Goal: Task Accomplishment & Management: Use online tool/utility

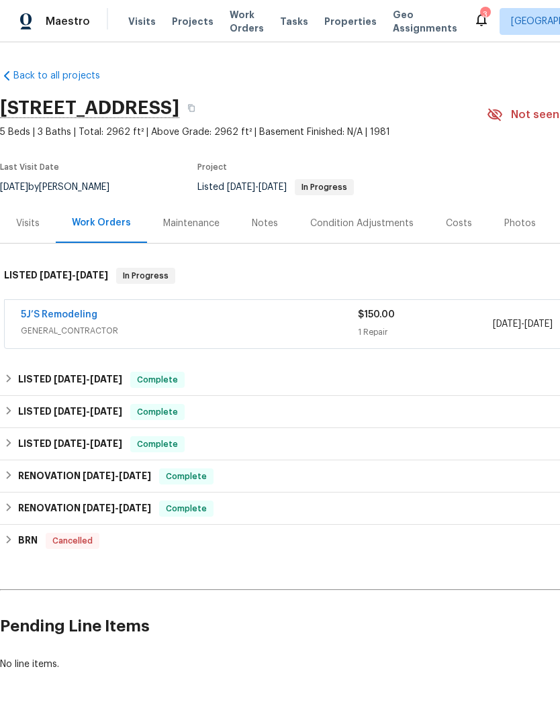
scroll to position [0, -1]
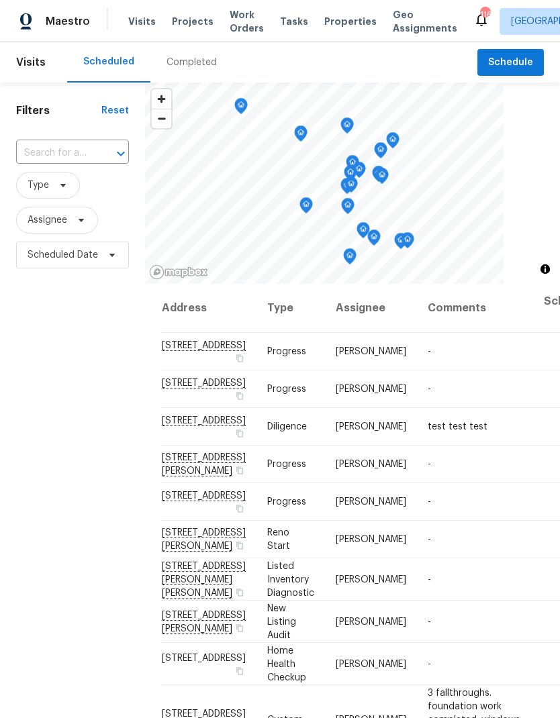
click at [239, 26] on span "Work Orders" at bounding box center [247, 21] width 34 height 27
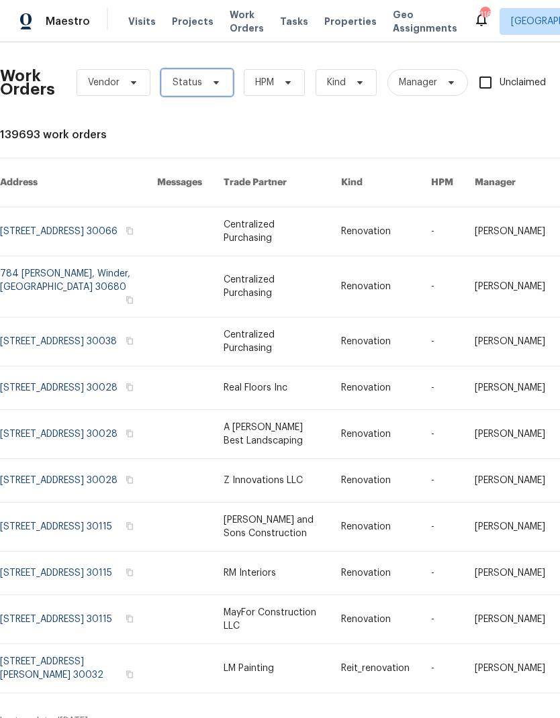
click at [207, 79] on span at bounding box center [214, 82] width 15 height 11
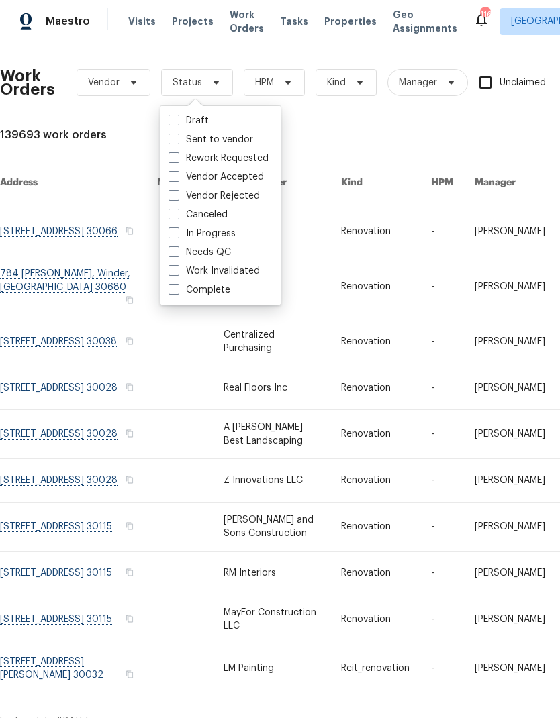
click at [227, 252] on label "Needs QC" at bounding box center [199, 252] width 62 height 13
click at [177, 252] on input "Needs QC" at bounding box center [172, 250] width 9 height 9
checkbox input "true"
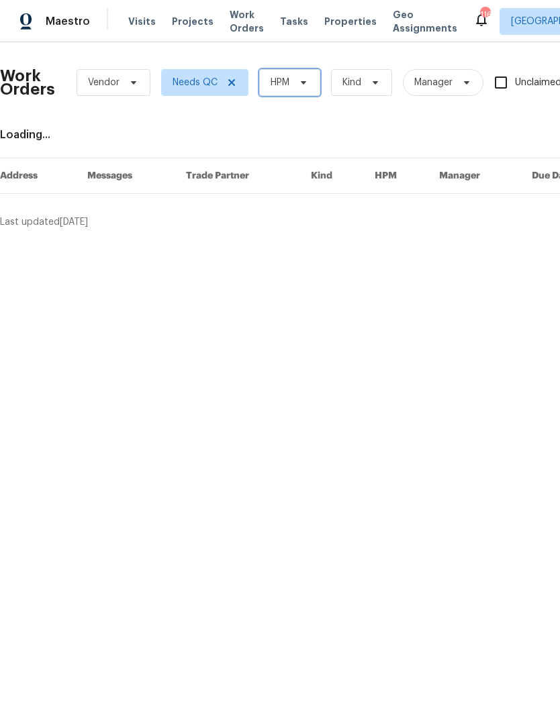
click at [293, 86] on span "HPM" at bounding box center [289, 82] width 61 height 27
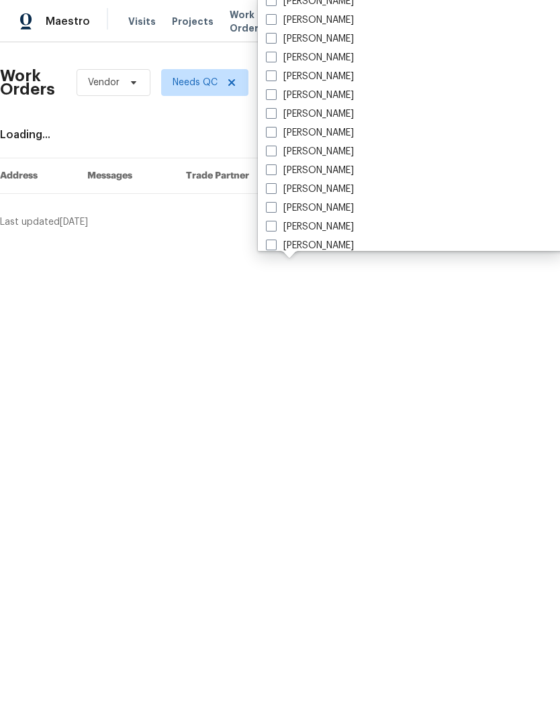
scroll to position [849, 0]
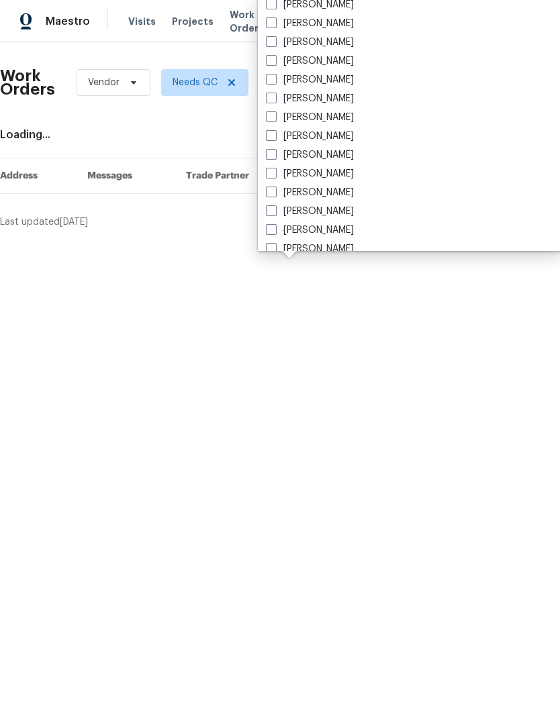
click at [317, 120] on label "[PERSON_NAME]" at bounding box center [310, 117] width 88 height 13
click at [275, 119] on input "[PERSON_NAME]" at bounding box center [270, 115] width 9 height 9
checkbox input "true"
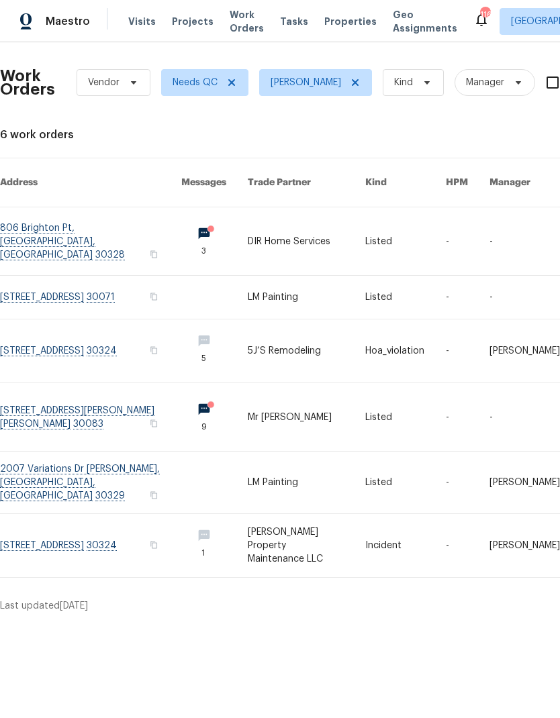
click at [83, 222] on link at bounding box center [90, 241] width 181 height 68
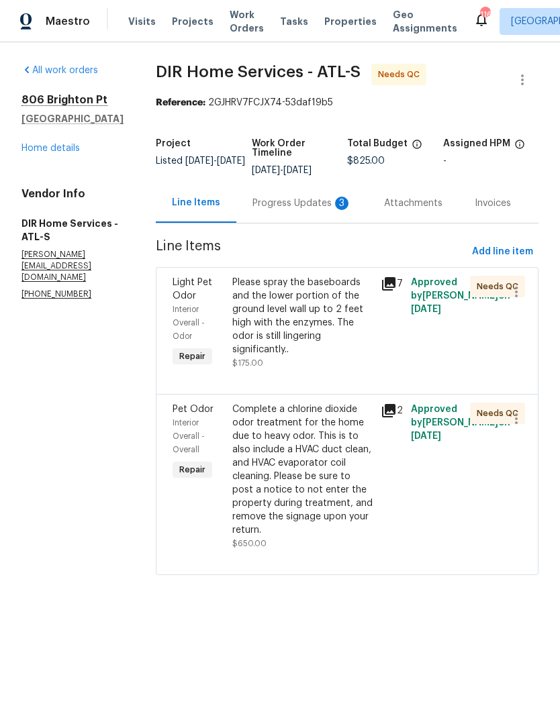
click at [299, 205] on div "Progress Updates 3" at bounding box center [301, 203] width 99 height 13
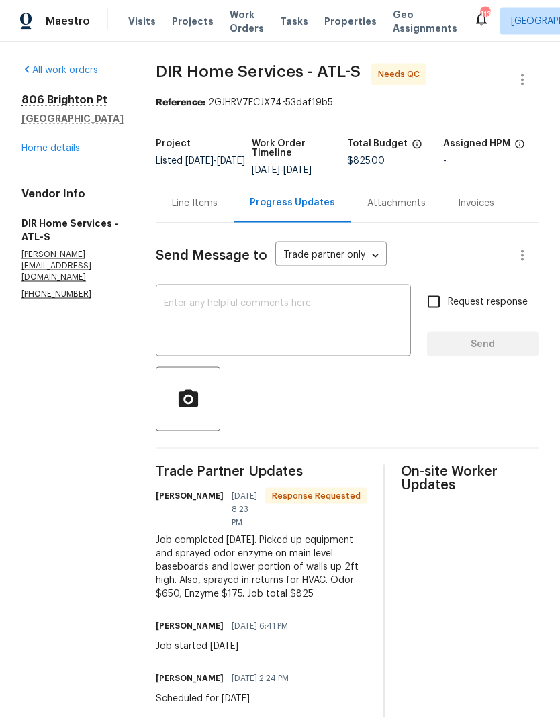
scroll to position [28, 0]
click at [205, 197] on div "Line Items" at bounding box center [195, 203] width 46 height 13
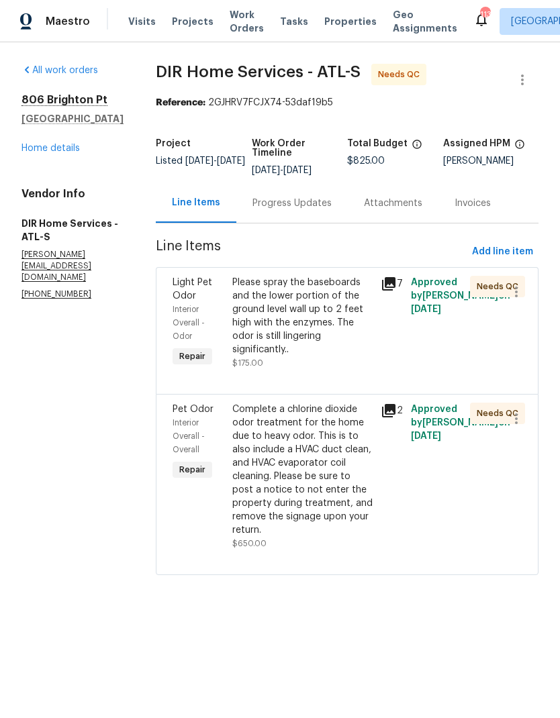
click at [321, 331] on div "Please spray the baseboards and the lower portion of the ground level wall up t…" at bounding box center [302, 316] width 141 height 81
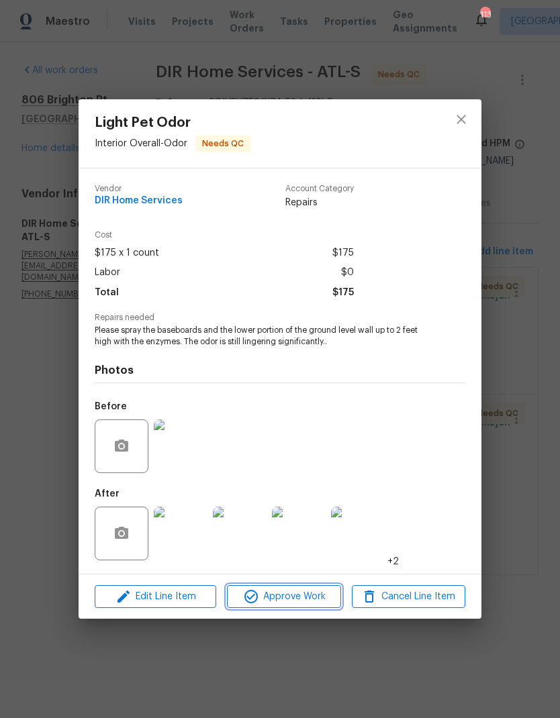
click at [307, 596] on span "Approve Work" at bounding box center [283, 597] width 105 height 17
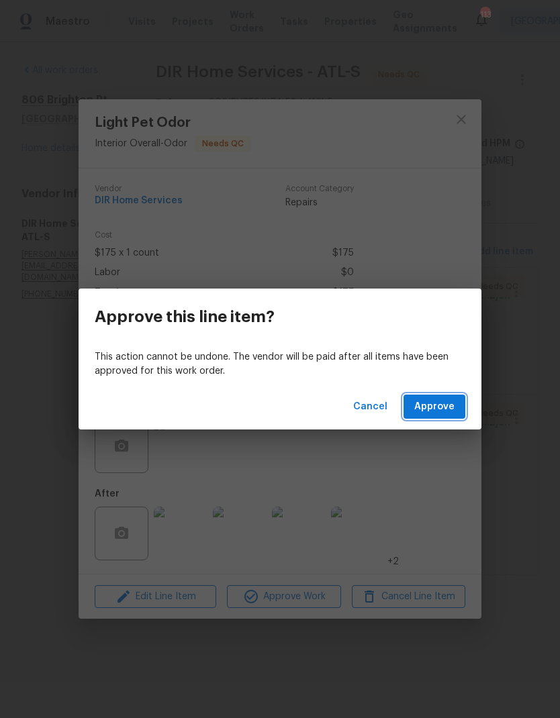
click at [459, 405] on button "Approve" at bounding box center [434, 407] width 62 height 25
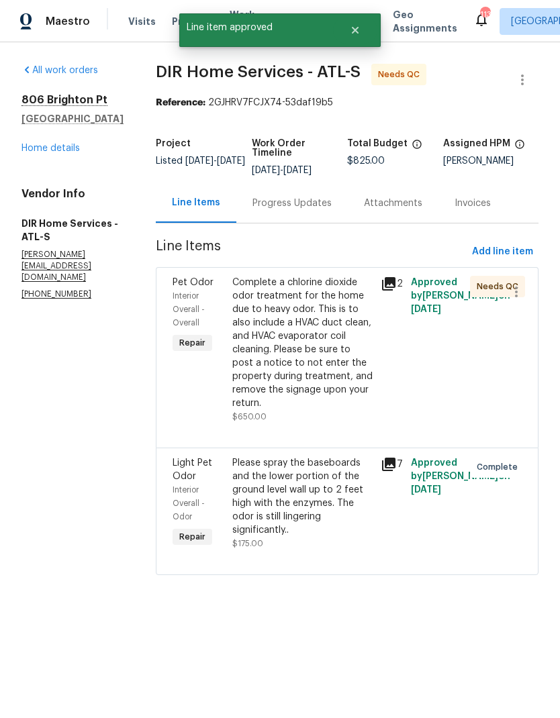
click at [310, 366] on div "Complete a chlorine dioxide odor treatment for the home due to heavy odor. This…" at bounding box center [302, 343] width 141 height 134
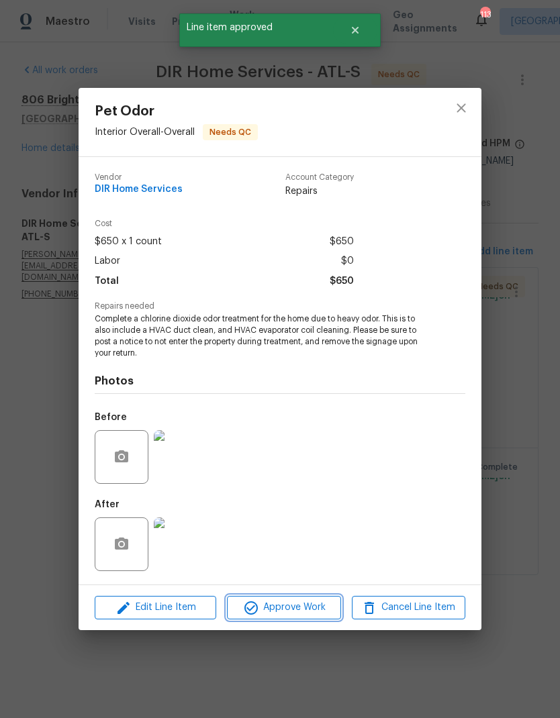
click at [299, 607] on span "Approve Work" at bounding box center [283, 607] width 105 height 17
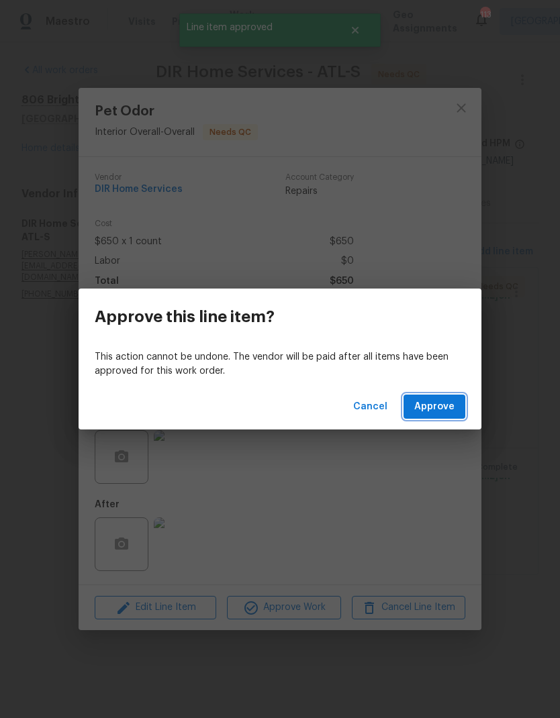
click at [445, 408] on span "Approve" at bounding box center [434, 407] width 40 height 17
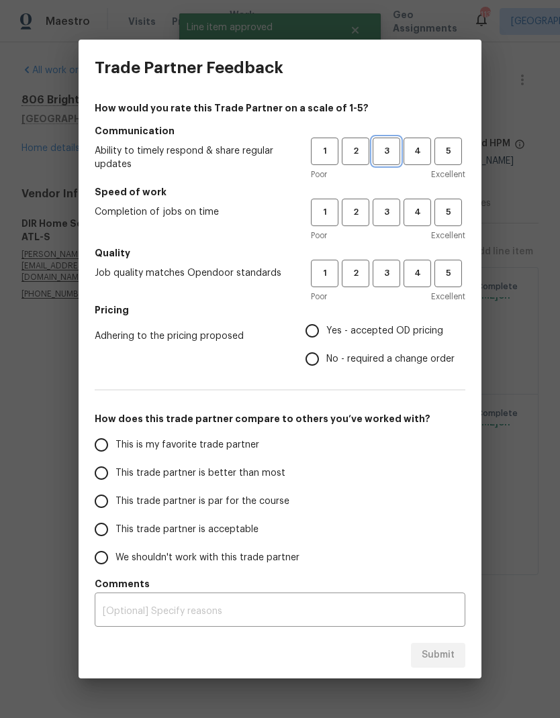
click at [391, 151] on span "3" at bounding box center [386, 151] width 25 height 15
click at [391, 218] on span "3" at bounding box center [386, 212] width 25 height 15
click at [389, 275] on span "3" at bounding box center [386, 273] width 25 height 15
click at [320, 326] on input "Yes - accepted OD pricing" at bounding box center [312, 331] width 28 height 28
radio input "true"
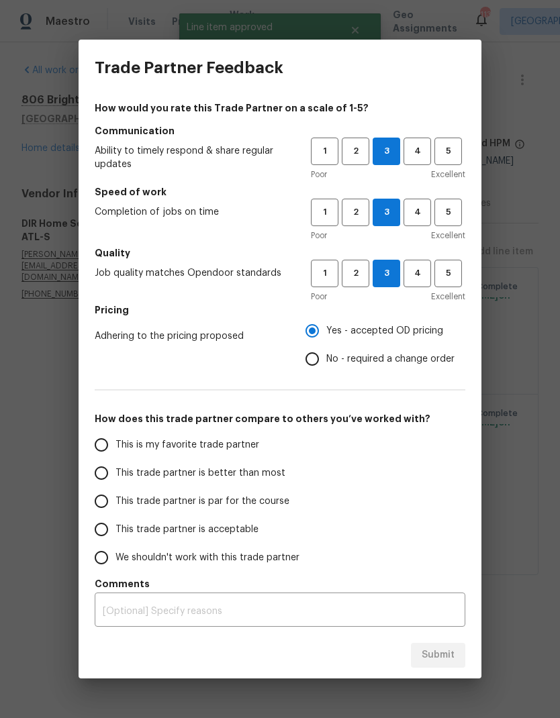
click at [185, 448] on span "This is my favorite trade partner" at bounding box center [187, 445] width 144 height 14
click at [115, 448] on input "This is my favorite trade partner" at bounding box center [101, 445] width 28 height 28
click at [445, 665] on button "Submit" at bounding box center [438, 655] width 54 height 25
radio input "true"
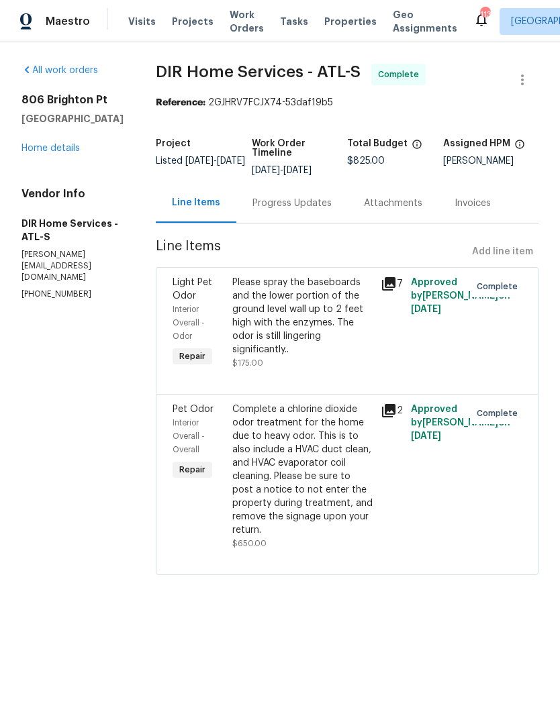
click at [232, 20] on span "Work Orders" at bounding box center [247, 21] width 34 height 27
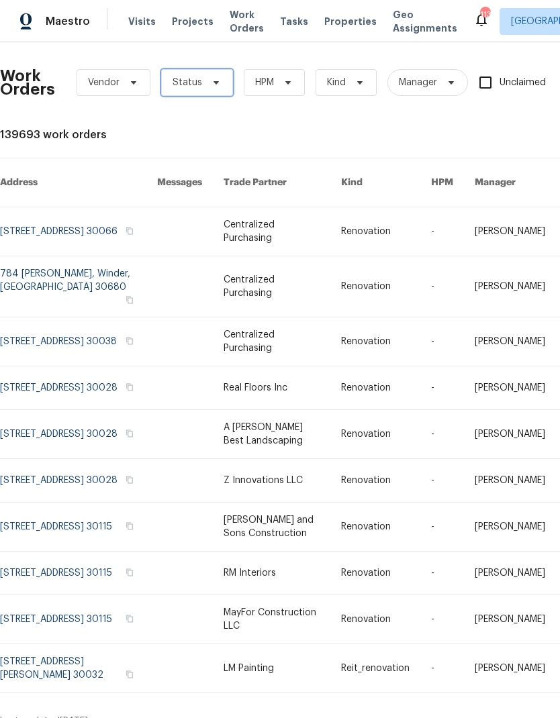
click at [207, 83] on span at bounding box center [214, 82] width 15 height 11
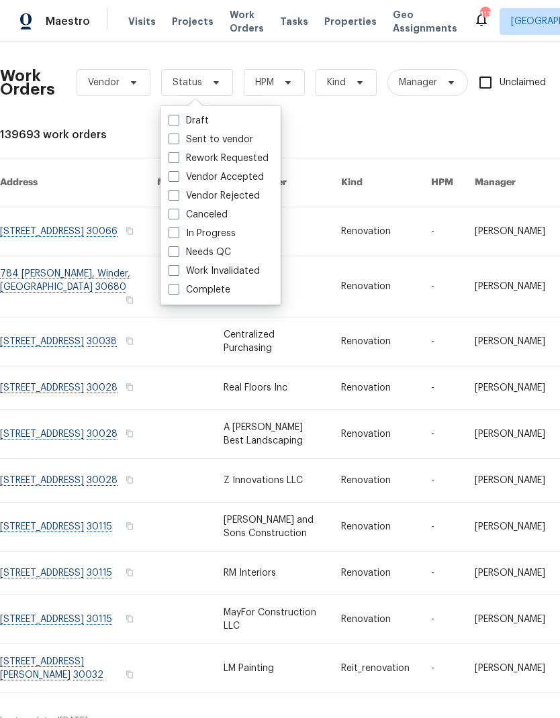
click at [218, 252] on label "Needs QC" at bounding box center [199, 252] width 62 height 13
click at [177, 252] on input "Needs QC" at bounding box center [172, 250] width 9 height 9
checkbox input "true"
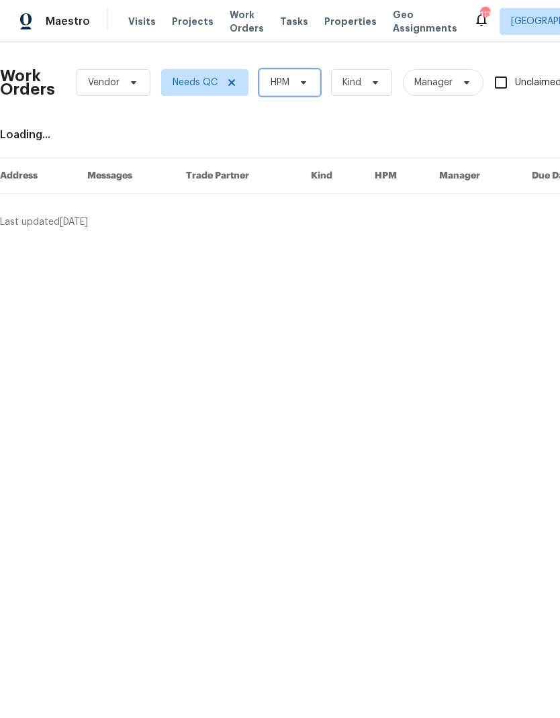
click at [291, 81] on span "HPM" at bounding box center [289, 82] width 61 height 27
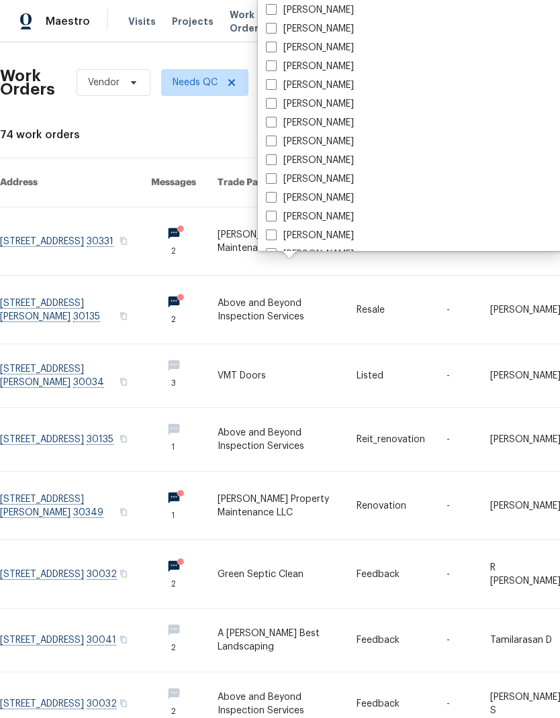
scroll to position [926, 0]
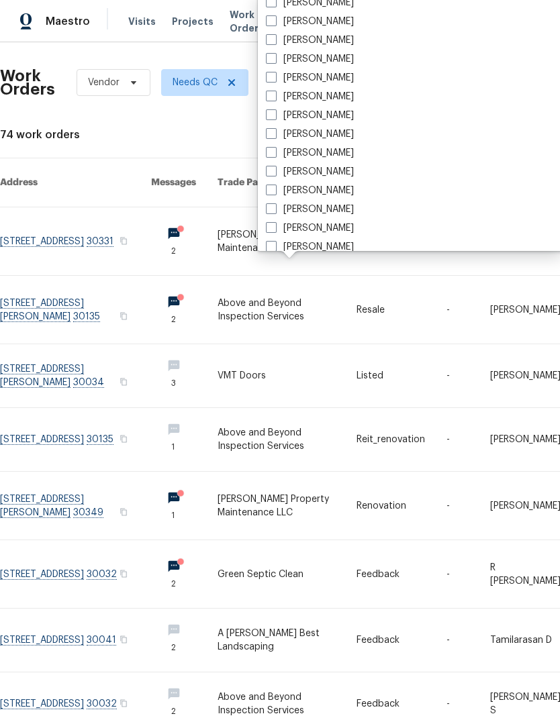
click at [317, 40] on label "[PERSON_NAME]" at bounding box center [310, 40] width 88 height 13
click at [275, 40] on input "[PERSON_NAME]" at bounding box center [270, 38] width 9 height 9
checkbox input "true"
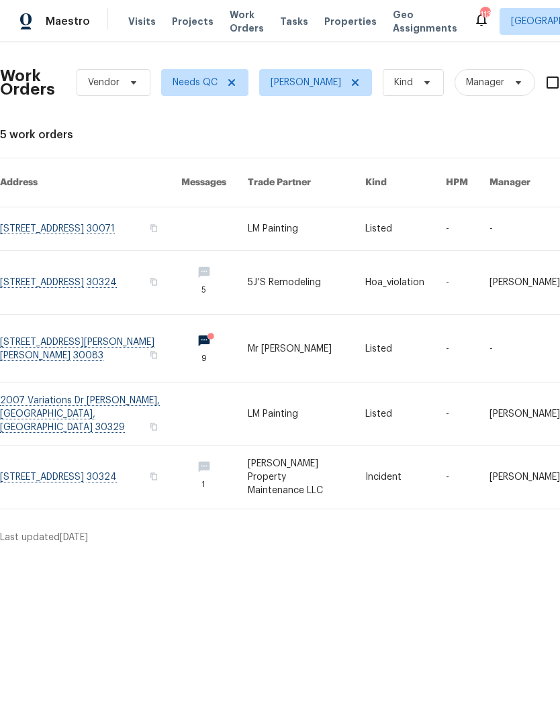
click at [72, 282] on link at bounding box center [90, 282] width 181 height 63
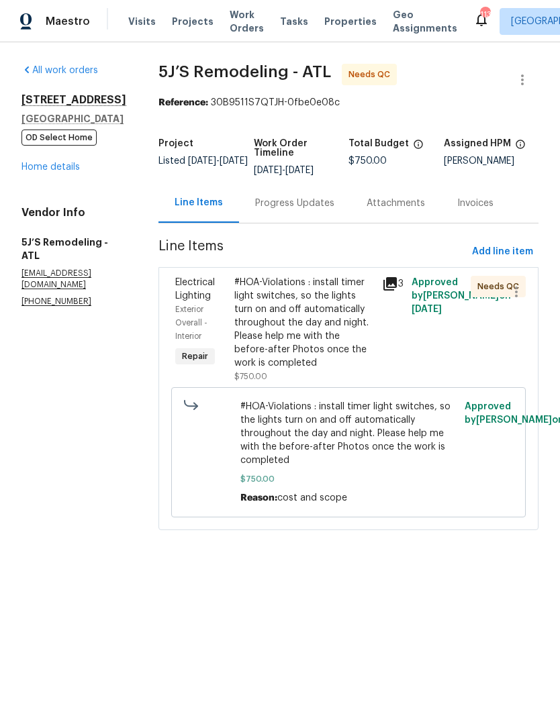
click at [292, 211] on div "Progress Updates" at bounding box center [294, 203] width 111 height 40
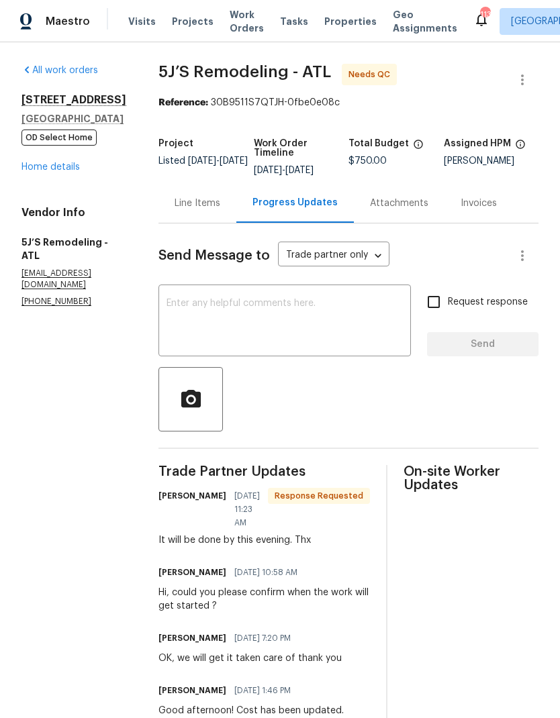
click at [203, 206] on div "Line Items" at bounding box center [198, 203] width 46 height 13
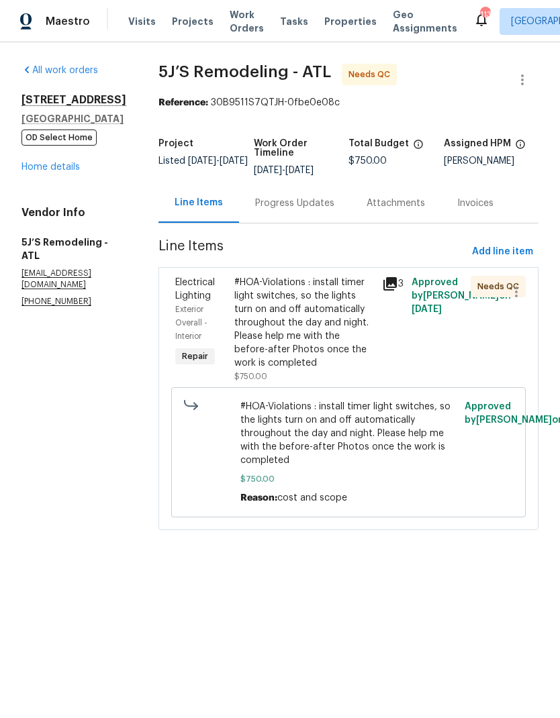
click at [394, 287] on icon at bounding box center [389, 283] width 13 height 13
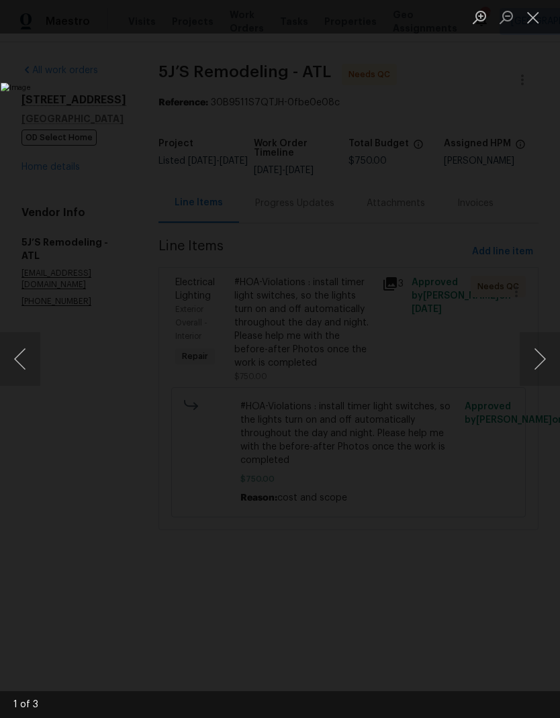
click at [526, 15] on button "Close lightbox" at bounding box center [533, 16] width 27 height 23
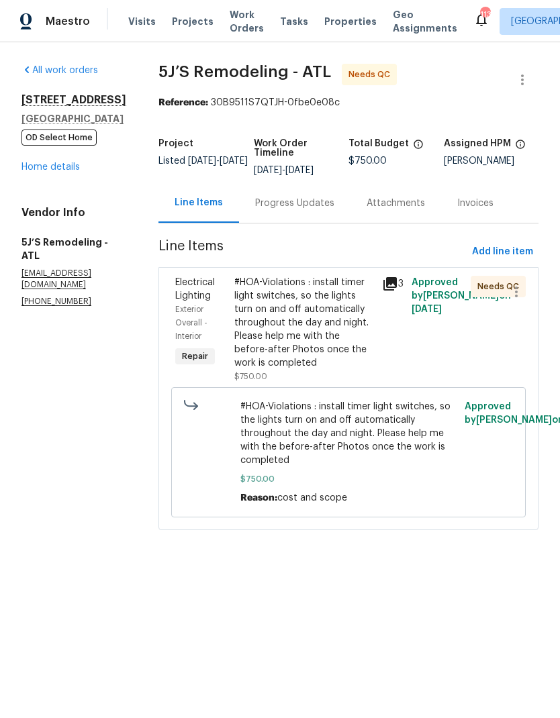
click at [329, 320] on div "#HOA-Violations : install timer light switches, so the lights turn on and off a…" at bounding box center [304, 323] width 140 height 94
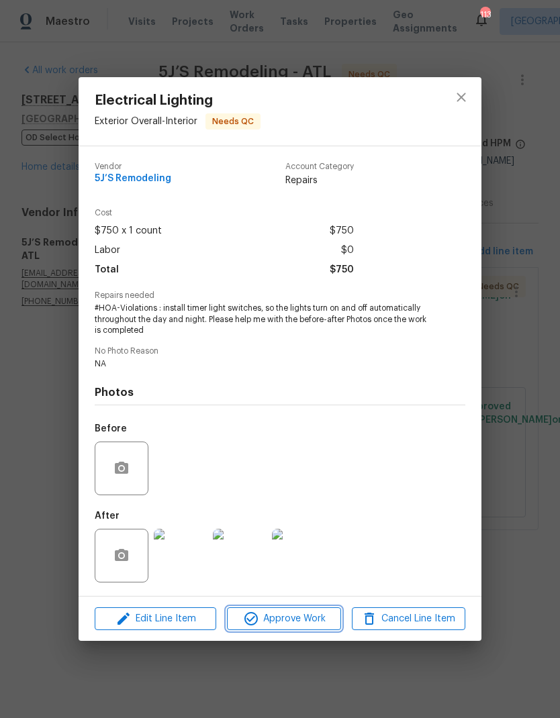
click at [312, 620] on span "Approve Work" at bounding box center [283, 619] width 105 height 17
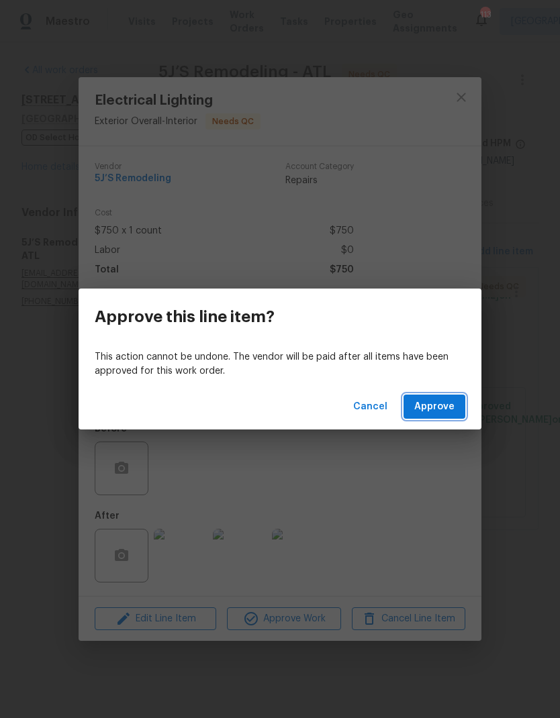
click at [434, 410] on span "Approve" at bounding box center [434, 407] width 40 height 17
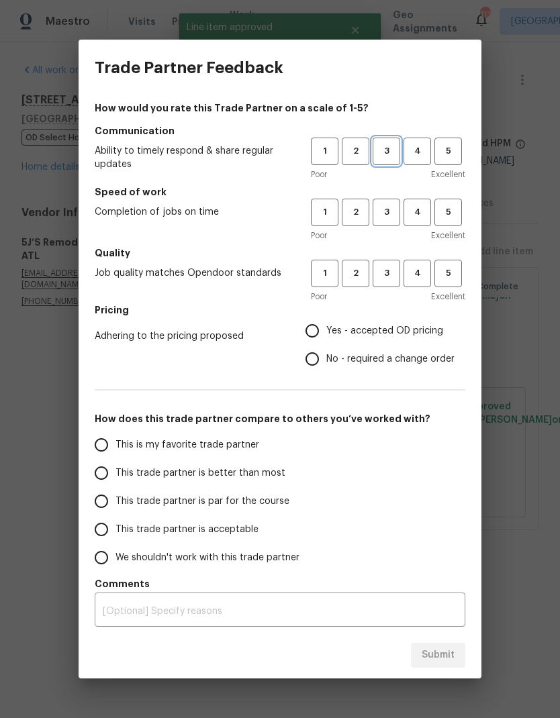
click at [389, 153] on span "3" at bounding box center [386, 151] width 25 height 15
click at [383, 226] on button "3" at bounding box center [387, 213] width 28 height 28
click at [376, 286] on button "3" at bounding box center [387, 274] width 28 height 28
click at [320, 327] on input "Yes - accepted OD pricing" at bounding box center [312, 331] width 28 height 28
radio input "true"
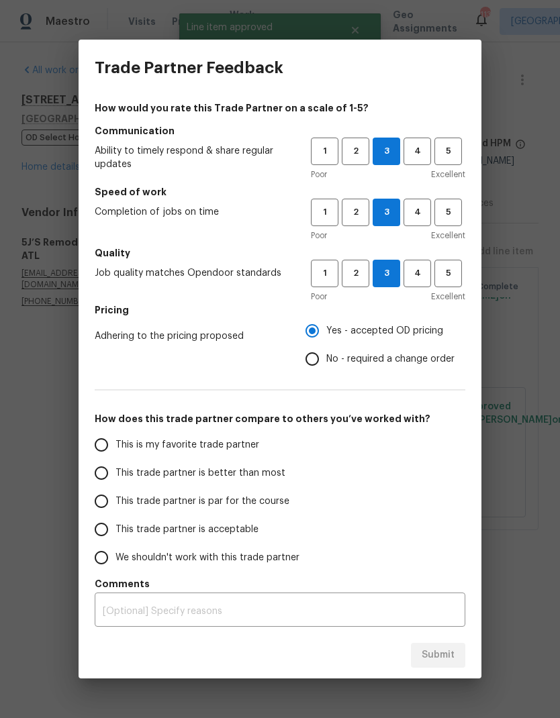
click at [233, 440] on span "This is my favorite trade partner" at bounding box center [187, 445] width 144 height 14
click at [115, 440] on input "This is my favorite trade partner" at bounding box center [101, 445] width 28 height 28
click at [449, 660] on span "Submit" at bounding box center [438, 655] width 33 height 17
radio input "true"
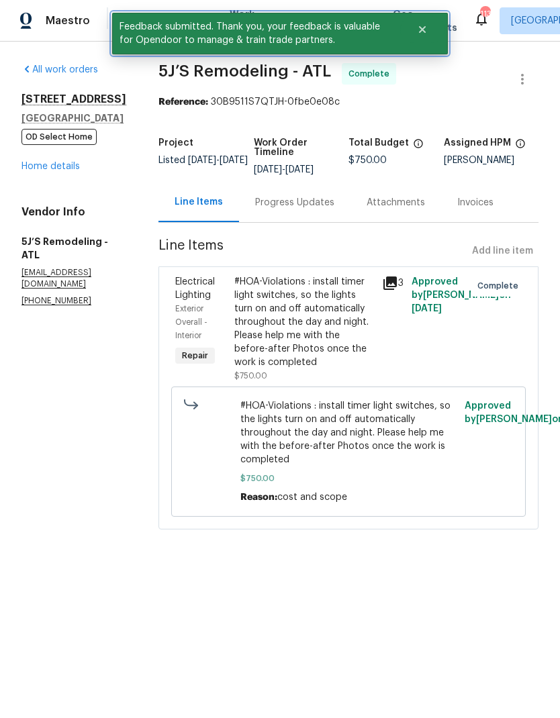
click at [418, 30] on icon "Close" at bounding box center [422, 30] width 11 height 11
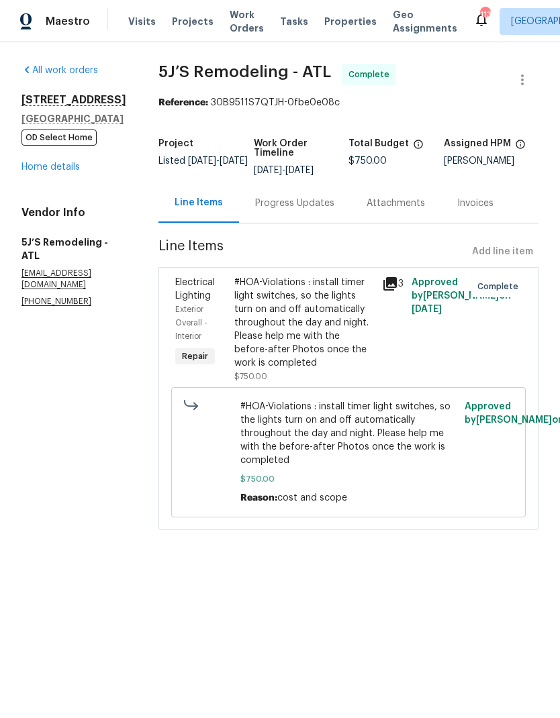
click at [241, 18] on span "Work Orders" at bounding box center [247, 21] width 34 height 27
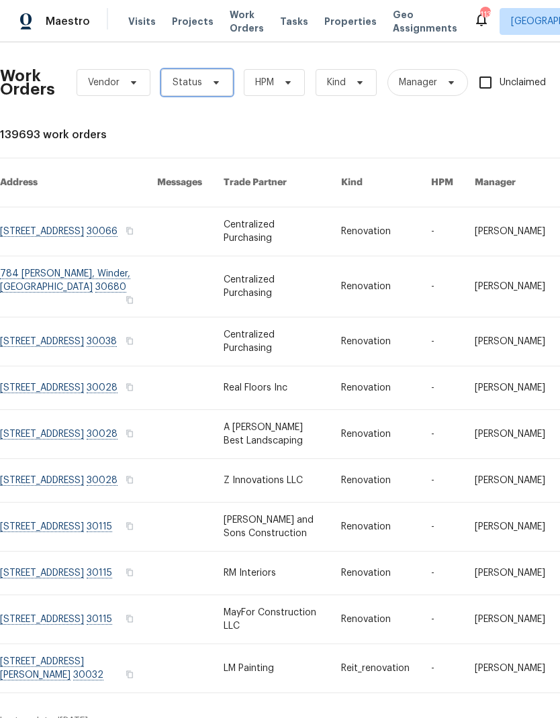
click at [211, 78] on icon at bounding box center [216, 82] width 11 height 11
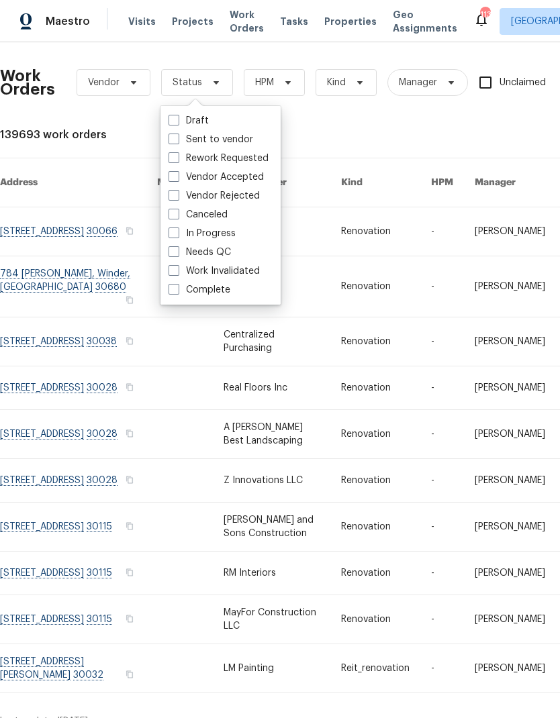
click at [230, 249] on label "Needs QC" at bounding box center [199, 252] width 62 height 13
click at [177, 249] on input "Needs QC" at bounding box center [172, 250] width 9 height 9
checkbox input "true"
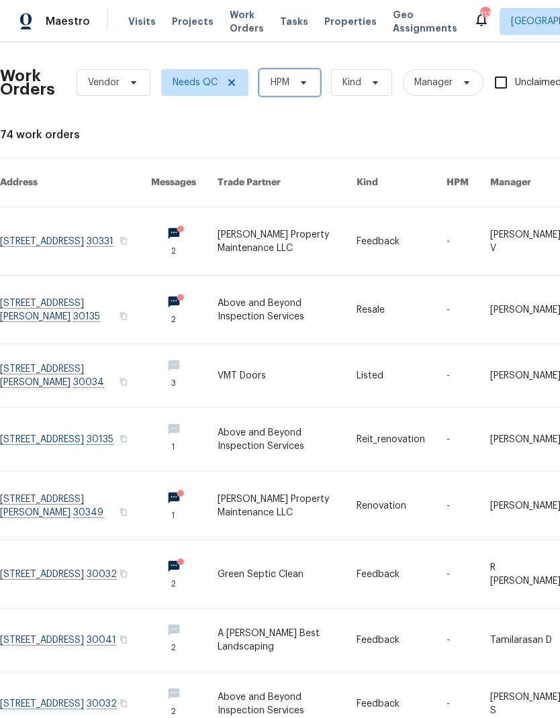
click at [305, 86] on icon at bounding box center [303, 82] width 11 height 11
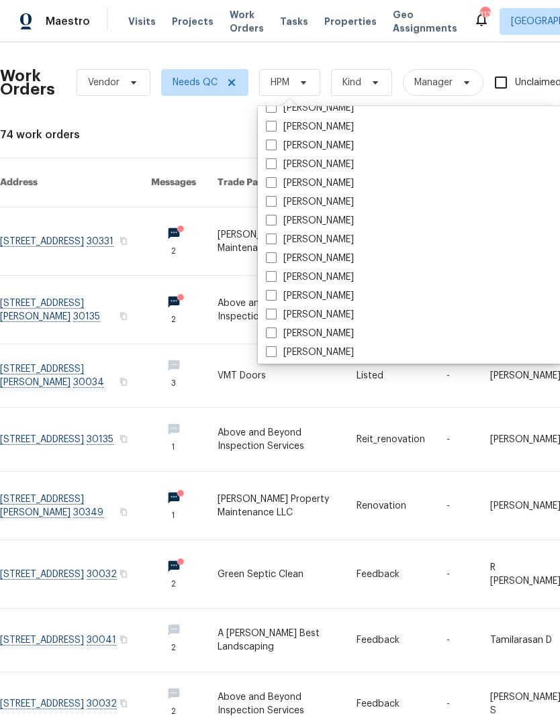
scroll to position [938, 0]
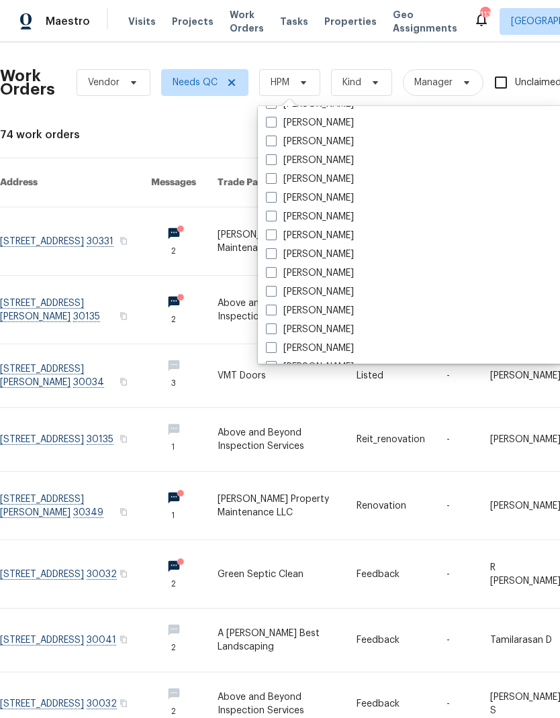
click at [324, 144] on label "[PERSON_NAME]" at bounding box center [310, 141] width 88 height 13
click at [275, 144] on input "[PERSON_NAME]" at bounding box center [270, 139] width 9 height 9
checkbox input "true"
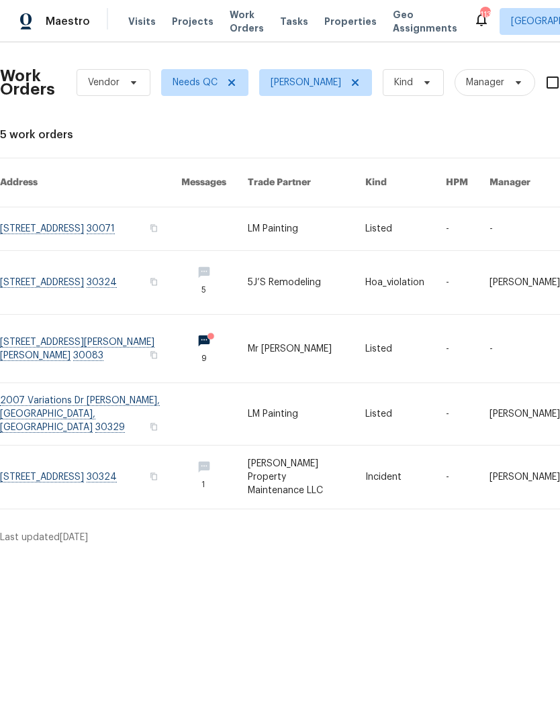
click at [102, 391] on link at bounding box center [90, 414] width 181 height 62
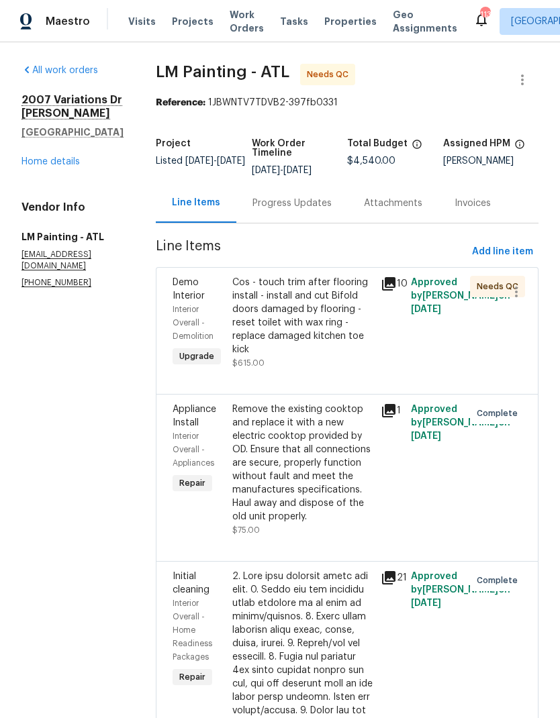
click at [307, 202] on div "Progress Updates" at bounding box center [291, 203] width 79 height 13
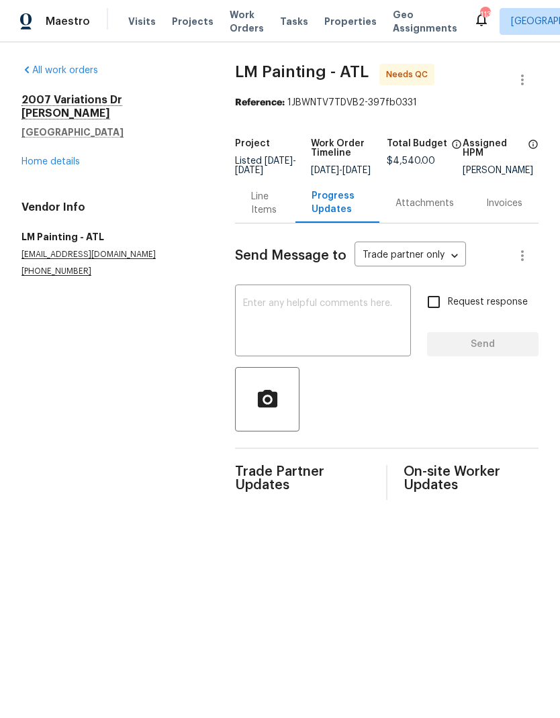
click at [264, 205] on div "Line Items" at bounding box center [265, 203] width 28 height 27
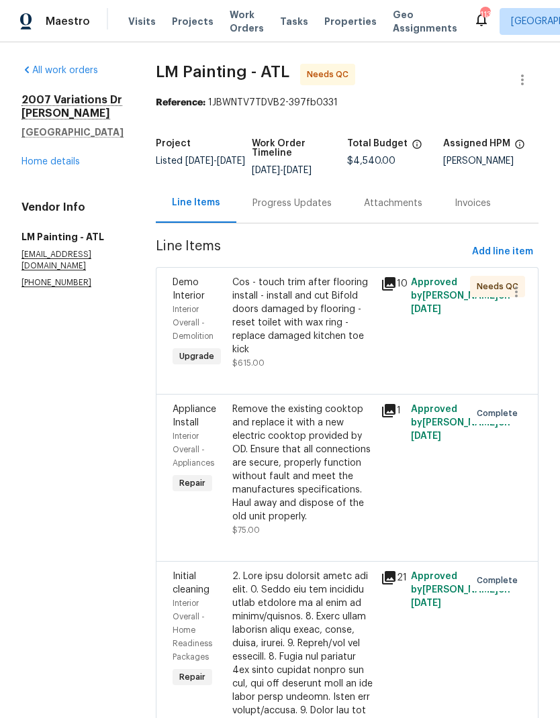
click at [335, 332] on div "Cos - touch trim after flooring install - install and cut Bifold doors damaged …" at bounding box center [302, 316] width 141 height 81
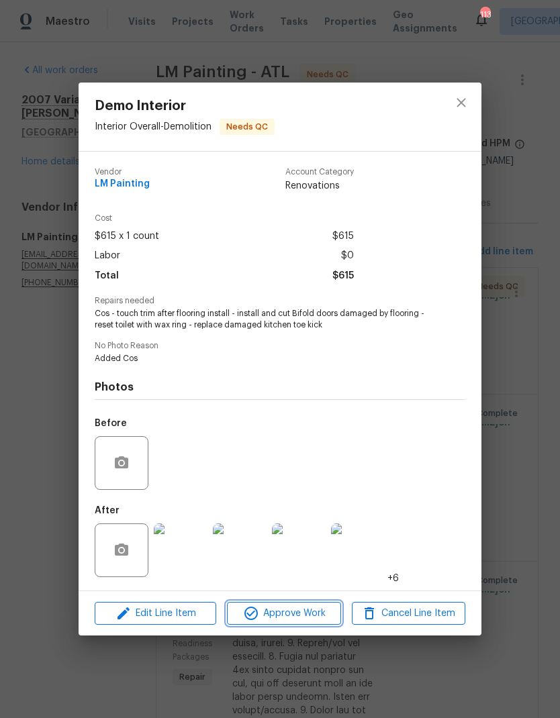
click at [295, 612] on span "Approve Work" at bounding box center [283, 613] width 105 height 17
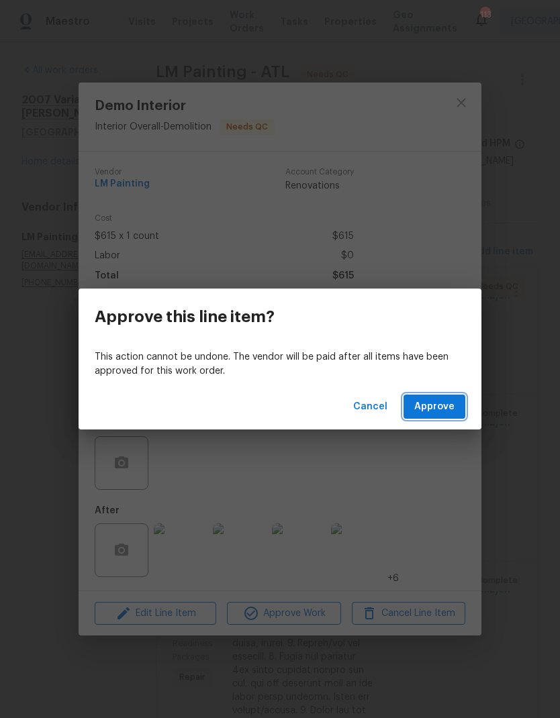
click at [429, 405] on span "Approve" at bounding box center [434, 407] width 40 height 17
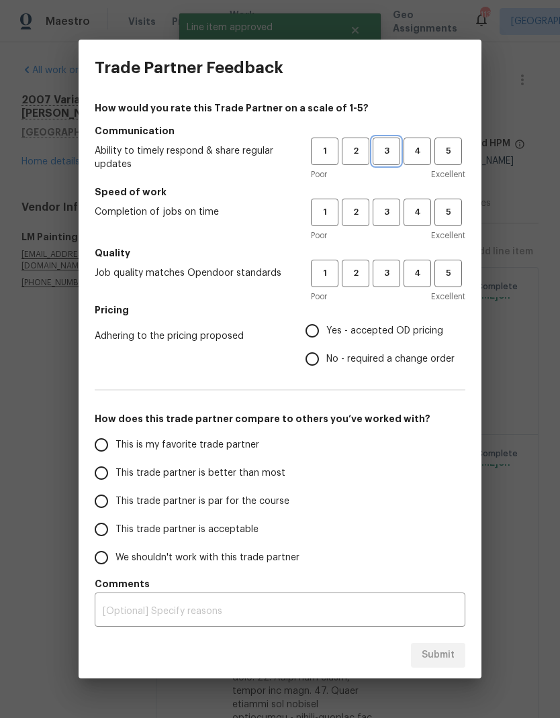
click at [384, 146] on span "3" at bounding box center [386, 151] width 25 height 15
click at [381, 217] on span "3" at bounding box center [386, 212] width 25 height 15
click at [386, 286] on button "3" at bounding box center [387, 274] width 28 height 28
click at [320, 329] on input "Yes - accepted OD pricing" at bounding box center [312, 331] width 28 height 28
radio input "true"
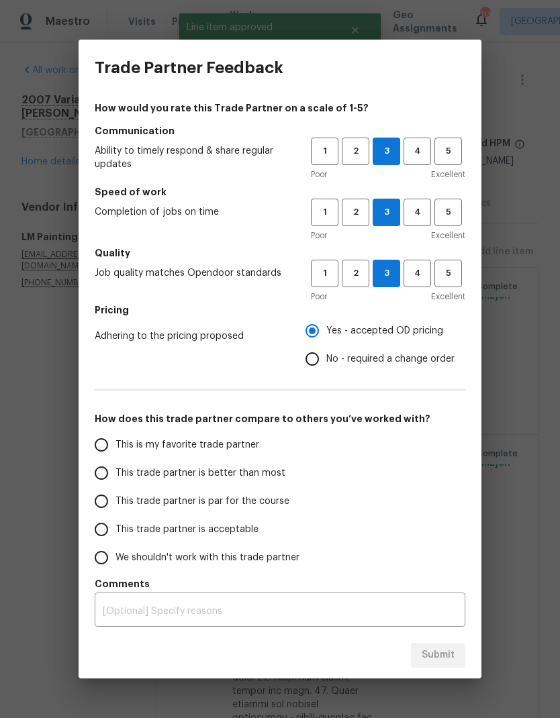
click at [218, 444] on span "This is my favorite trade partner" at bounding box center [187, 445] width 144 height 14
click at [115, 444] on input "This is my favorite trade partner" at bounding box center [101, 445] width 28 height 28
click at [434, 655] on span "Submit" at bounding box center [438, 655] width 33 height 17
radio input "true"
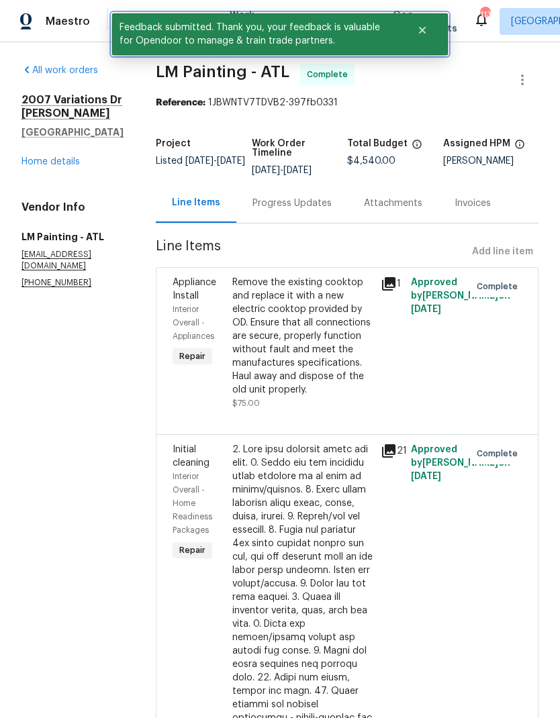
click at [422, 30] on icon "Close" at bounding box center [422, 30] width 7 height 7
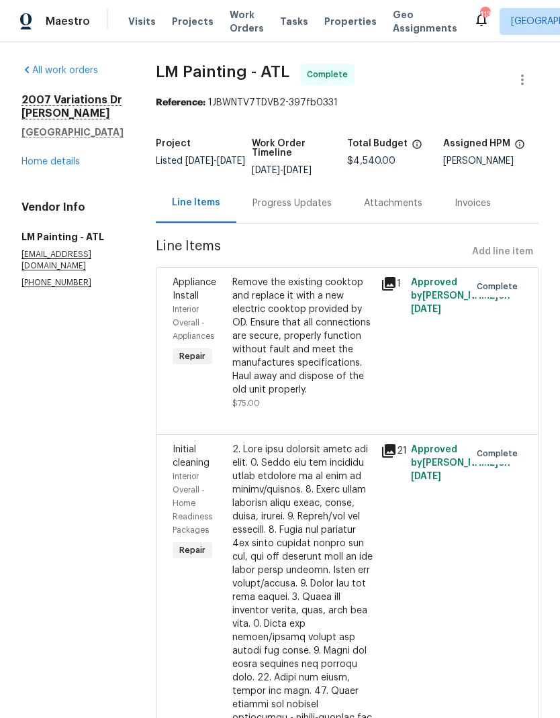
click at [240, 25] on span "Work Orders" at bounding box center [247, 21] width 34 height 27
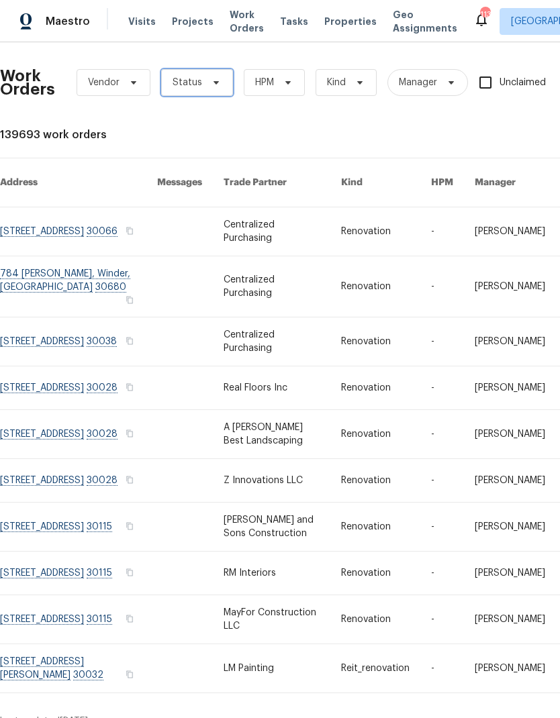
click at [207, 82] on span at bounding box center [214, 82] width 15 height 11
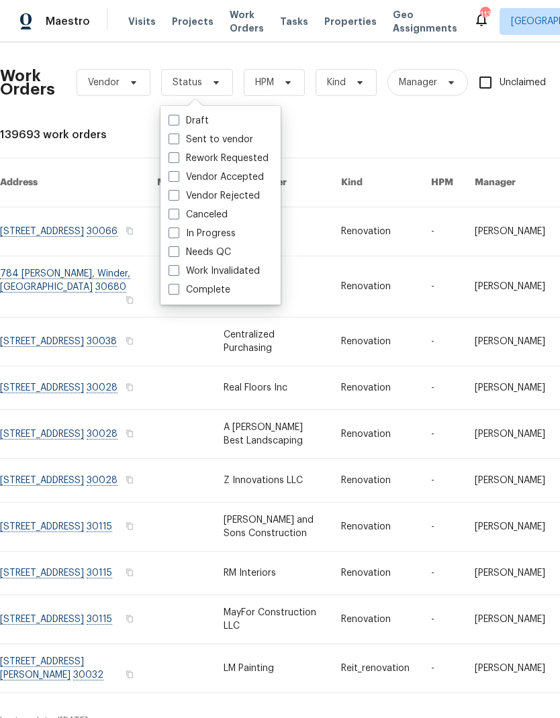
click at [222, 258] on label "Needs QC" at bounding box center [199, 252] width 62 height 13
click at [177, 254] on input "Needs QC" at bounding box center [172, 250] width 9 height 9
checkbox input "true"
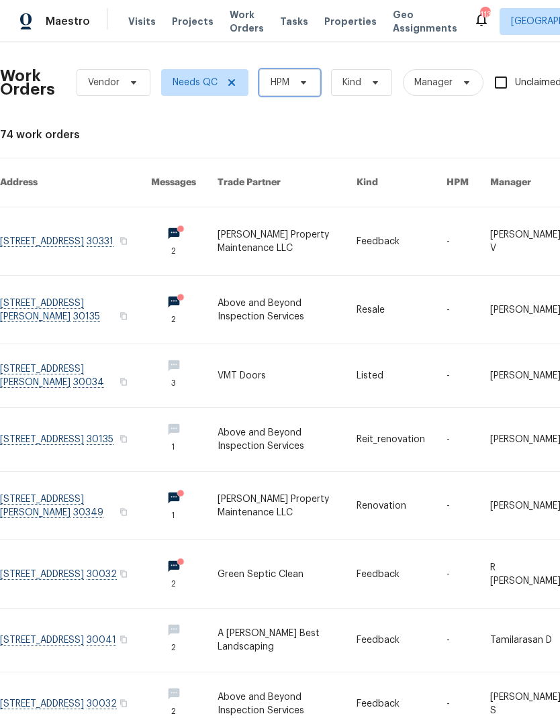
click at [294, 85] on span at bounding box center [301, 82] width 15 height 11
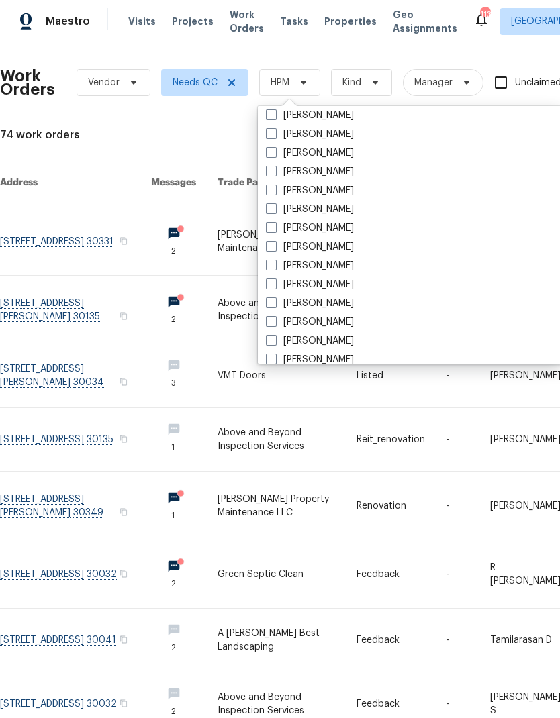
scroll to position [850, 0]
click at [315, 226] on label "[PERSON_NAME]" at bounding box center [310, 229] width 88 height 13
click at [275, 226] on input "[PERSON_NAME]" at bounding box center [270, 227] width 9 height 9
checkbox input "true"
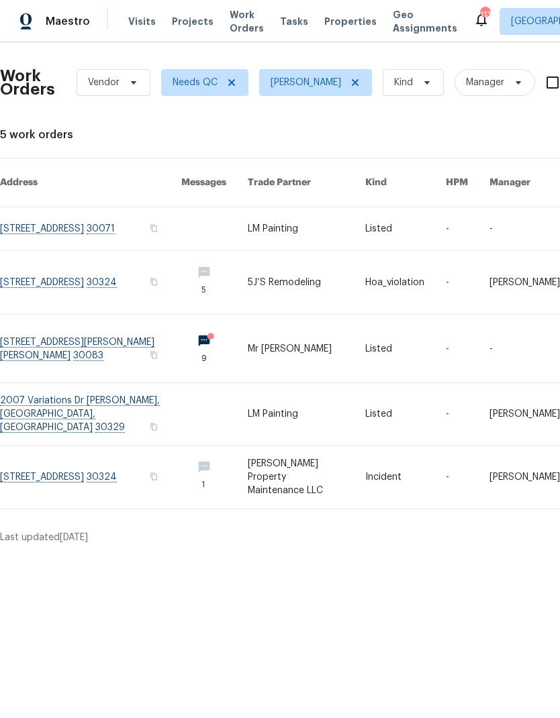
click at [95, 330] on link at bounding box center [90, 349] width 181 height 68
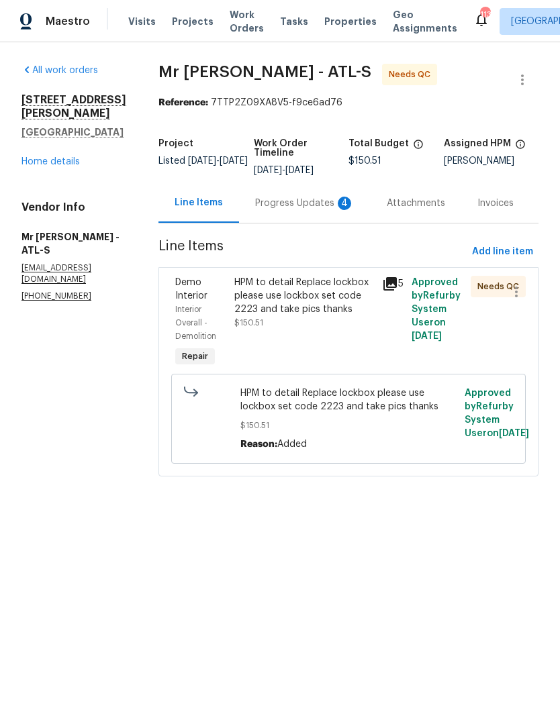
click at [278, 205] on div "Progress Updates 4" at bounding box center [304, 203] width 99 height 13
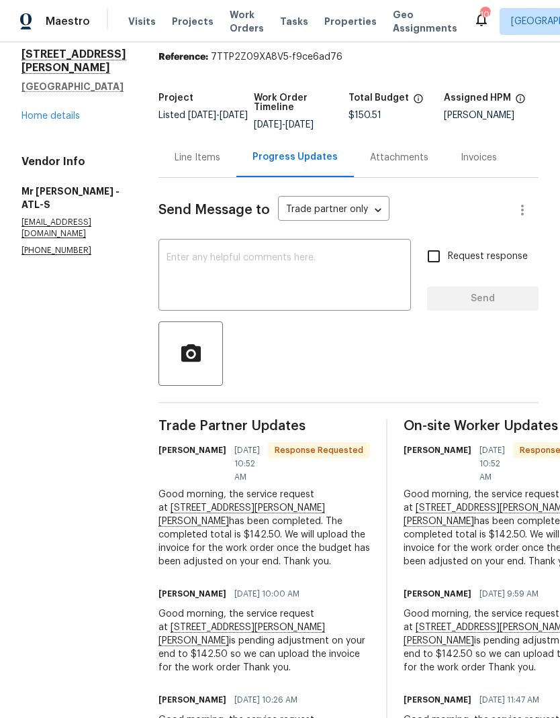
scroll to position [45, 0]
click at [175, 161] on div "Line Items" at bounding box center [198, 158] width 46 height 13
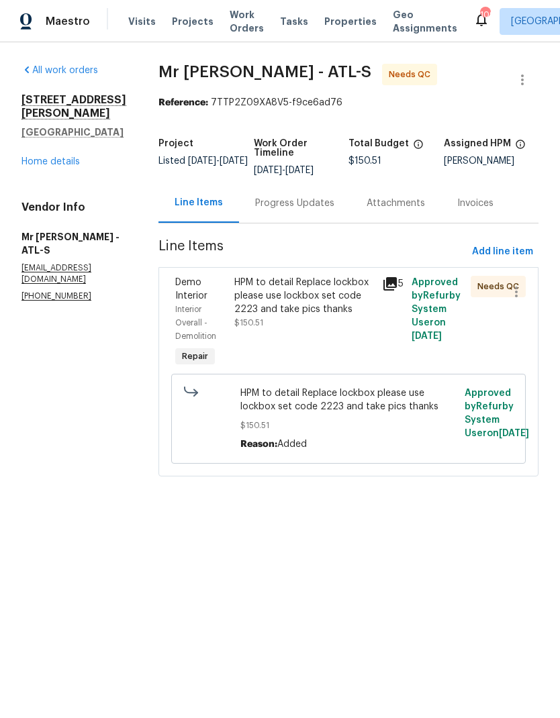
click at [305, 324] on div "HPM to detail Replace lockbox please use lockbox set code 2223 and take pics th…" at bounding box center [304, 303] width 140 height 54
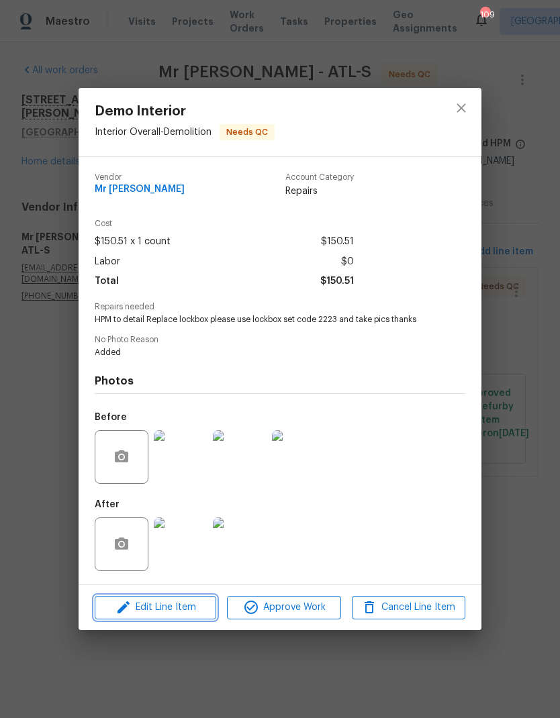
click at [179, 613] on span "Edit Line Item" at bounding box center [155, 607] width 113 height 17
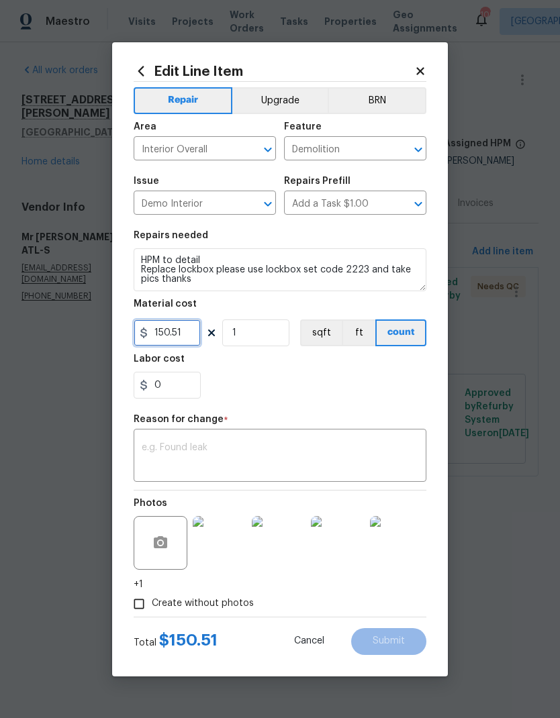
click at [191, 330] on input "150.51" at bounding box center [167, 333] width 67 height 27
type input "142.5"
click at [307, 451] on textarea at bounding box center [280, 457] width 277 height 28
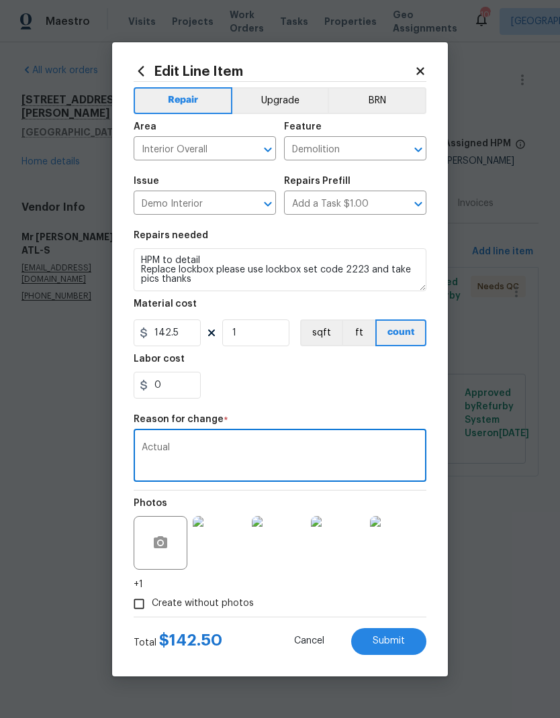
type textarea "Actual"
click at [394, 644] on span "Submit" at bounding box center [389, 641] width 32 height 10
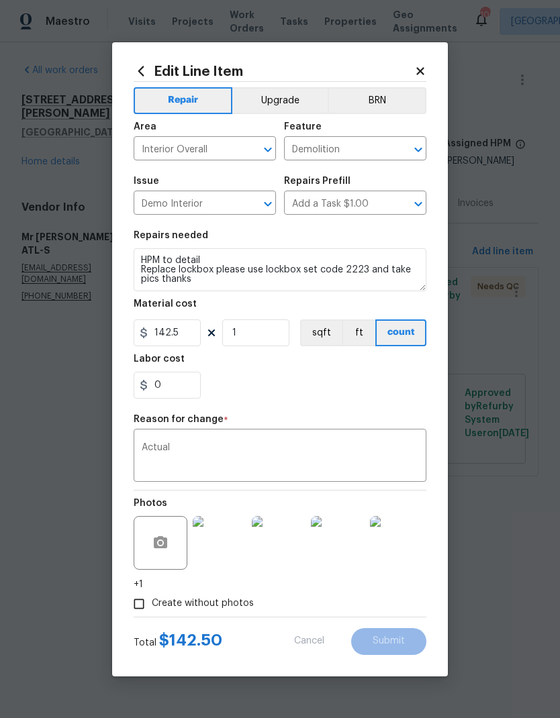
type input "150.51"
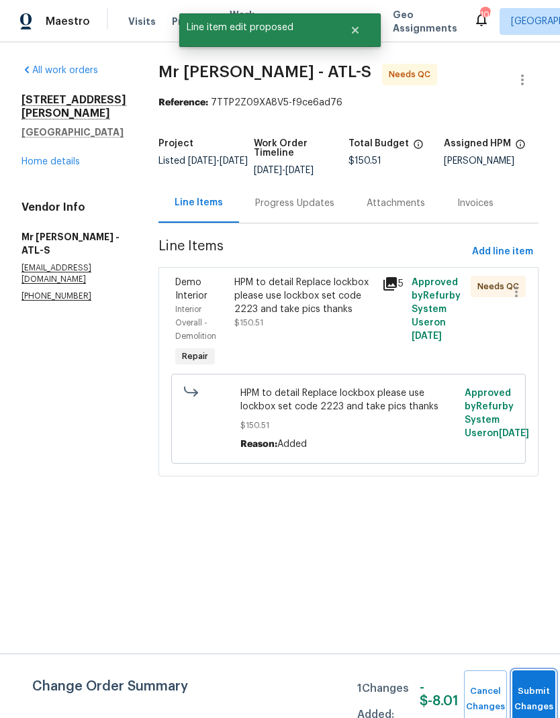
click at [528, 693] on button "Submit Changes" at bounding box center [533, 700] width 43 height 58
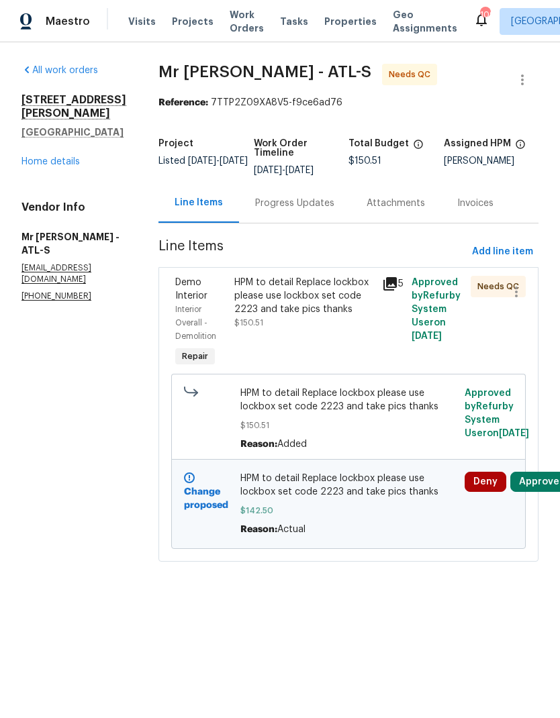
click at [540, 486] on button "Approve" at bounding box center [539, 482] width 58 height 20
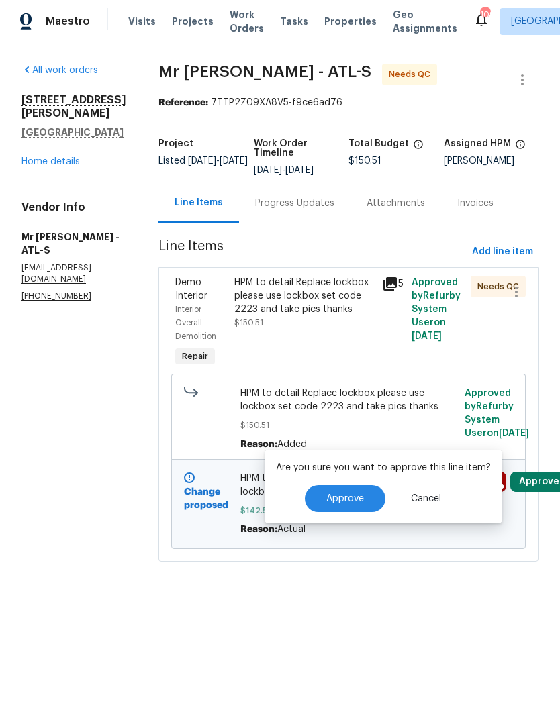
click at [343, 501] on span "Approve" at bounding box center [345, 499] width 38 height 10
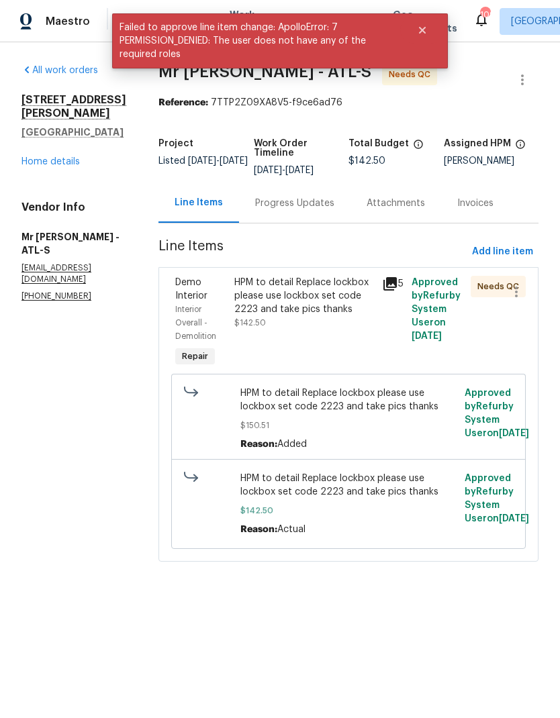
click at [315, 314] on div "HPM to detail Replace lockbox please use lockbox set code 2223 and take pics th…" at bounding box center [304, 296] width 140 height 40
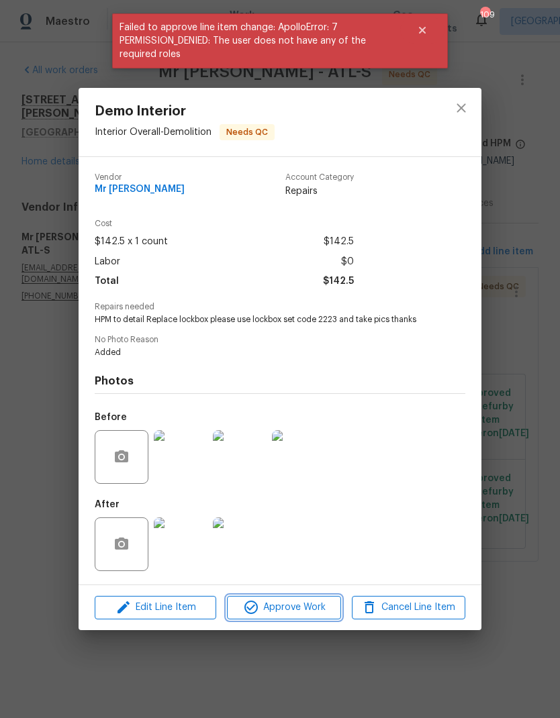
click at [295, 611] on span "Approve Work" at bounding box center [283, 607] width 105 height 17
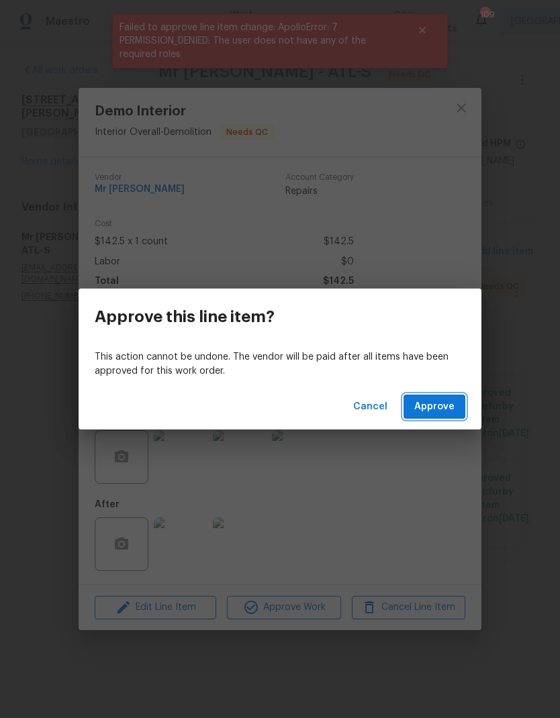
click at [433, 405] on span "Approve" at bounding box center [434, 407] width 40 height 17
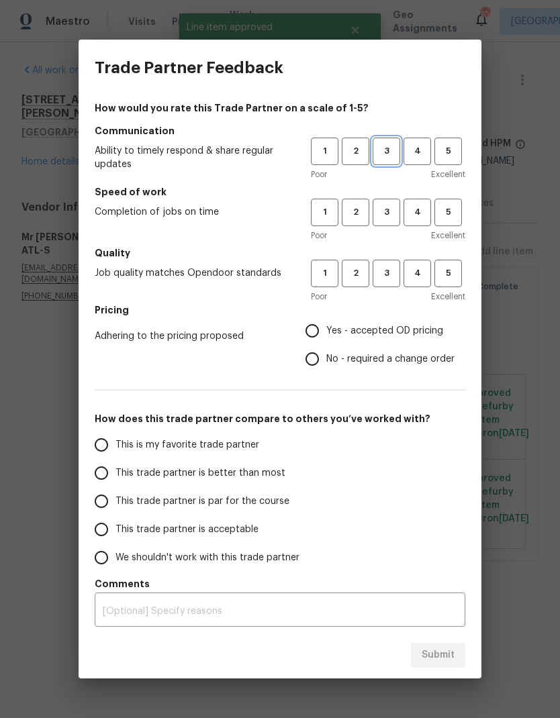
click at [388, 151] on span "3" at bounding box center [386, 151] width 25 height 15
click at [383, 210] on span "3" at bounding box center [386, 212] width 25 height 15
click at [389, 273] on span "3" at bounding box center [386, 273] width 25 height 15
click at [324, 334] on input "Yes - accepted OD pricing" at bounding box center [312, 331] width 28 height 28
radio input "true"
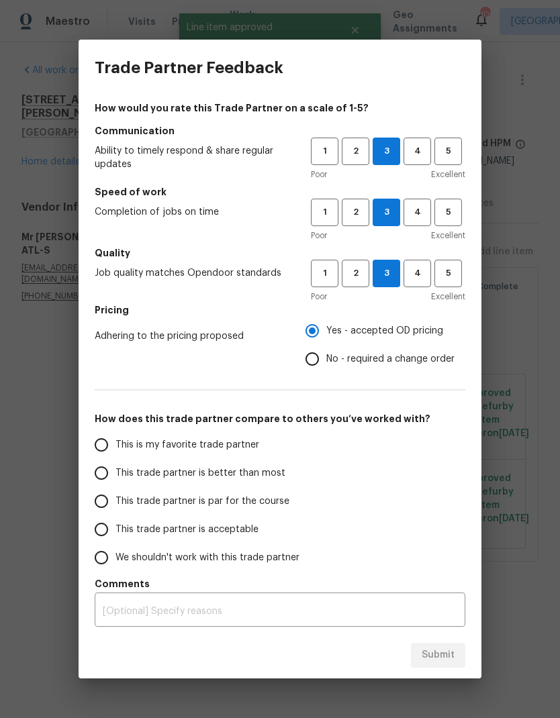
click at [201, 441] on span "This is my favorite trade partner" at bounding box center [187, 445] width 144 height 14
click at [115, 441] on input "This is my favorite trade partner" at bounding box center [101, 445] width 28 height 28
click at [450, 656] on span "Submit" at bounding box center [438, 655] width 33 height 17
radio input "true"
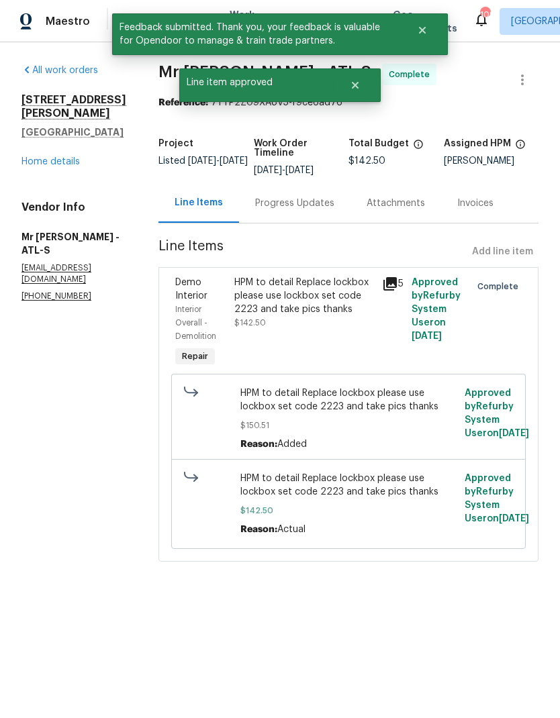
click at [66, 164] on link "Home details" at bounding box center [50, 161] width 58 height 9
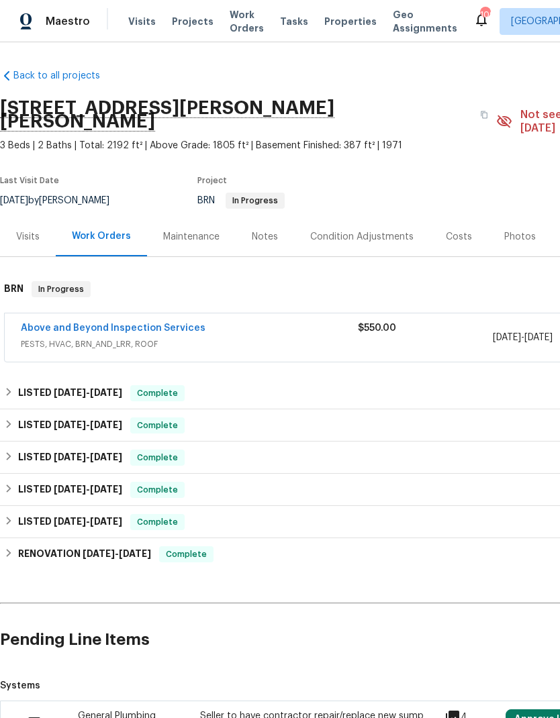
click at [230, 26] on span "Work Orders" at bounding box center [247, 21] width 34 height 27
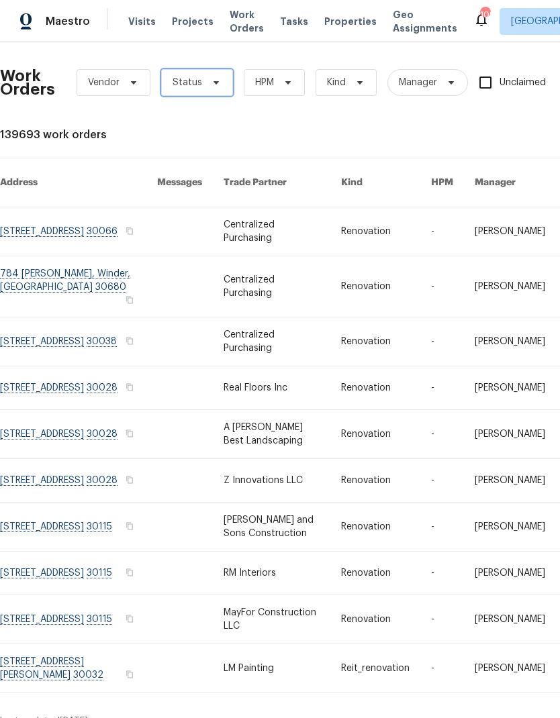
click at [201, 81] on span "Status" at bounding box center [197, 82] width 72 height 27
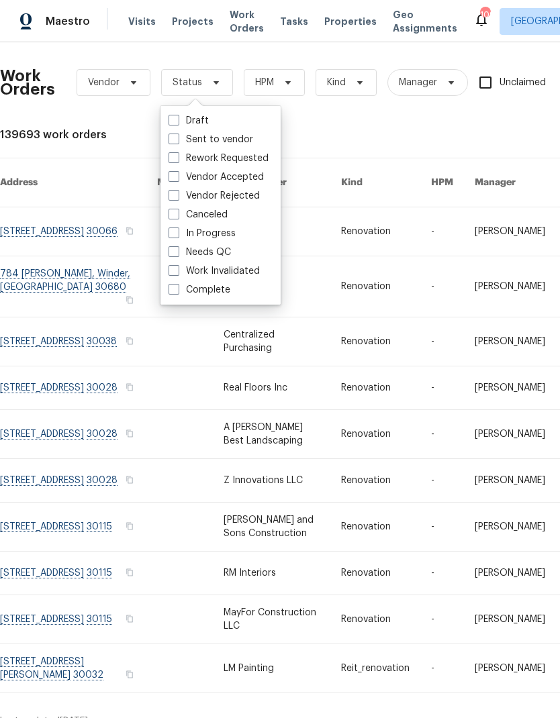
click at [224, 235] on label "In Progress" at bounding box center [201, 233] width 67 height 13
click at [177, 235] on input "In Progress" at bounding box center [172, 231] width 9 height 9
checkbox input "true"
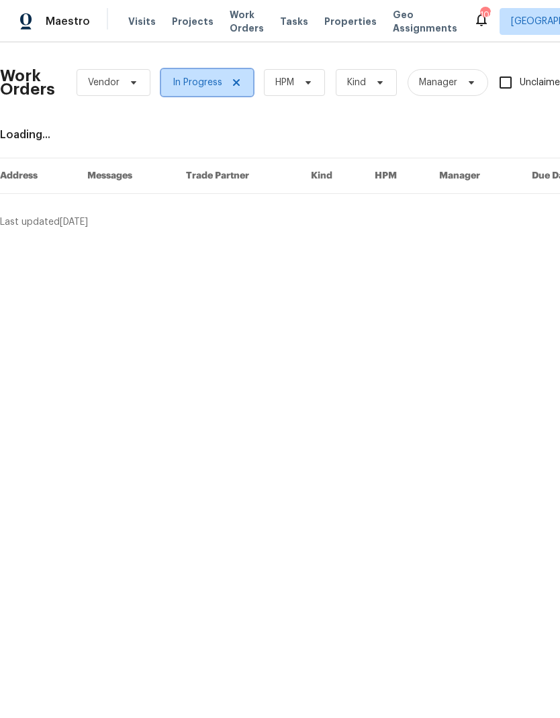
click at [233, 83] on icon at bounding box center [236, 82] width 11 height 11
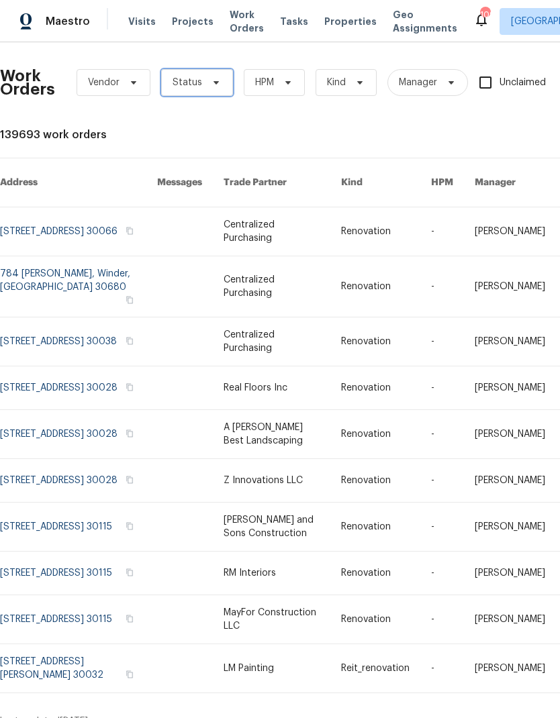
click at [211, 86] on icon at bounding box center [216, 82] width 11 height 11
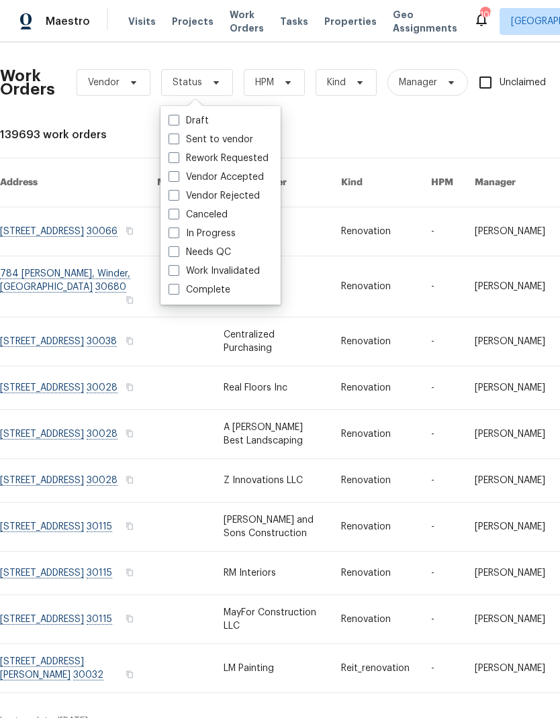
click at [226, 254] on label "Needs QC" at bounding box center [199, 252] width 62 height 13
click at [177, 254] on input "Needs QC" at bounding box center [172, 250] width 9 height 9
checkbox input "true"
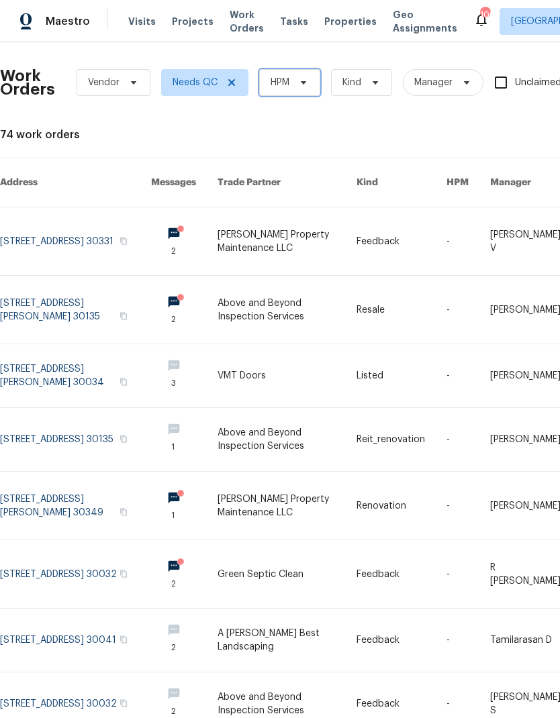
click at [297, 77] on span "HPM" at bounding box center [289, 82] width 61 height 27
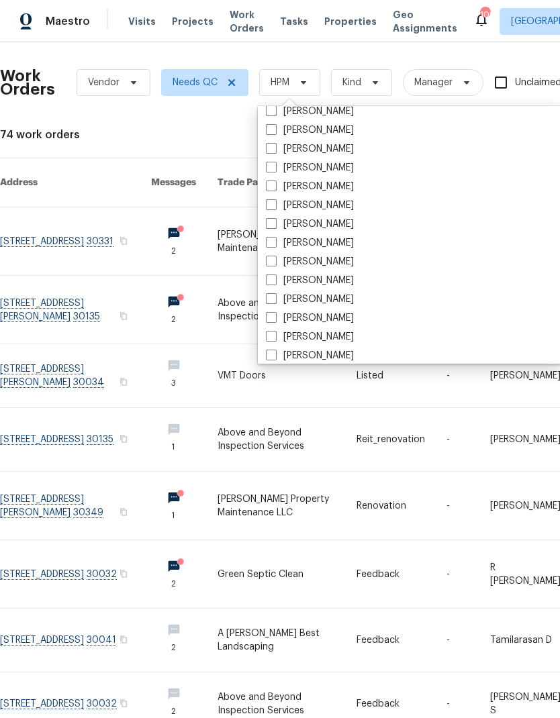
scroll to position [822, 0]
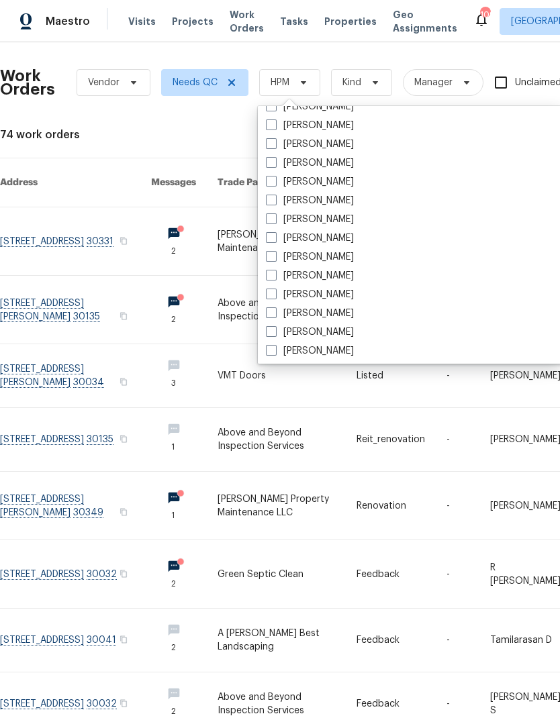
click at [332, 255] on label "[PERSON_NAME]" at bounding box center [310, 256] width 88 height 13
click at [275, 255] on input "[PERSON_NAME]" at bounding box center [270, 254] width 9 height 9
checkbox input "true"
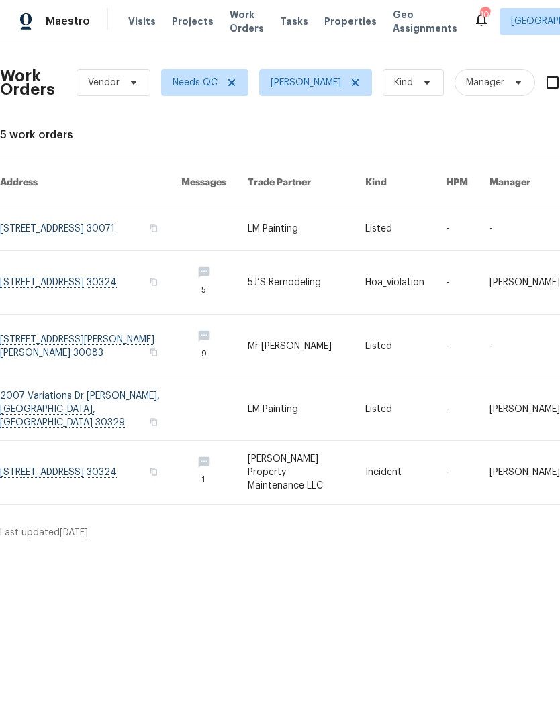
click at [95, 212] on link at bounding box center [90, 228] width 181 height 43
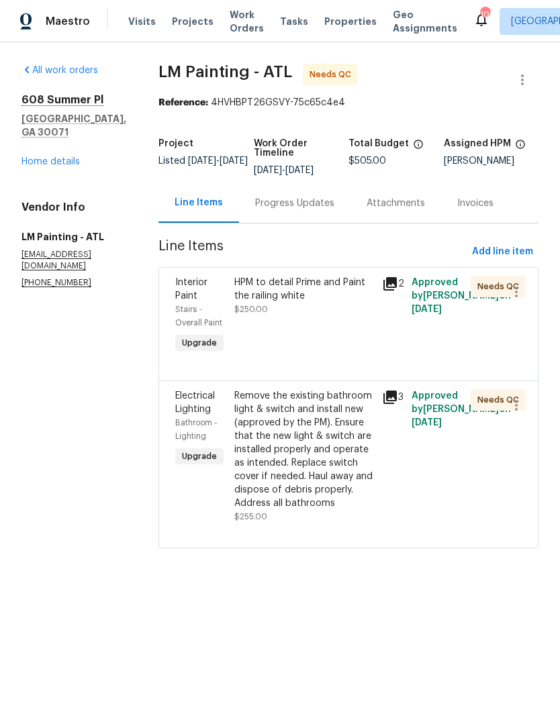
click at [308, 210] on div "Progress Updates" at bounding box center [294, 203] width 79 height 13
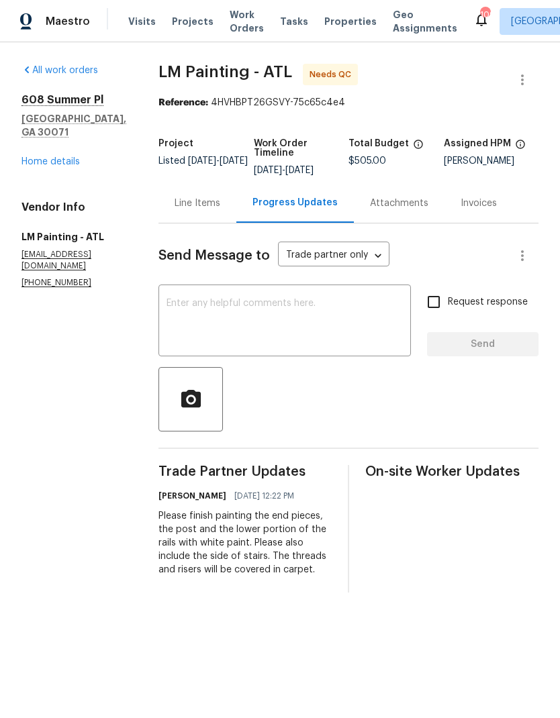
click at [220, 210] on div "Line Items" at bounding box center [198, 203] width 46 height 13
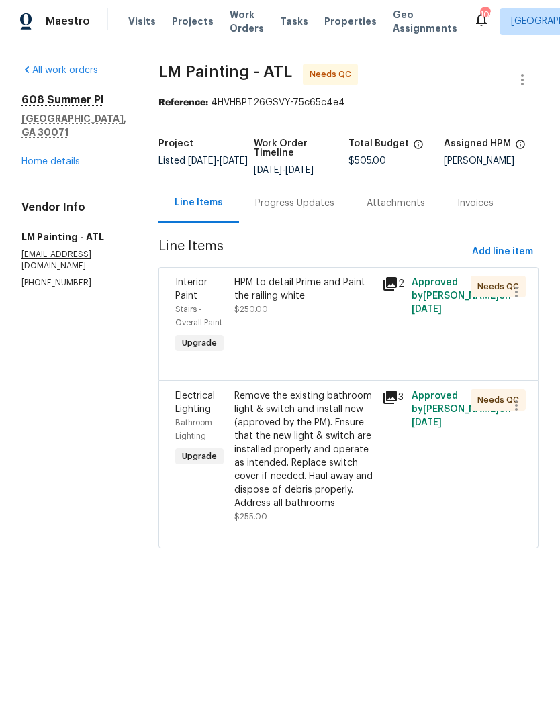
click at [356, 340] on div "HPM to detail Prime and Paint the railing white $250.00" at bounding box center [304, 316] width 148 height 89
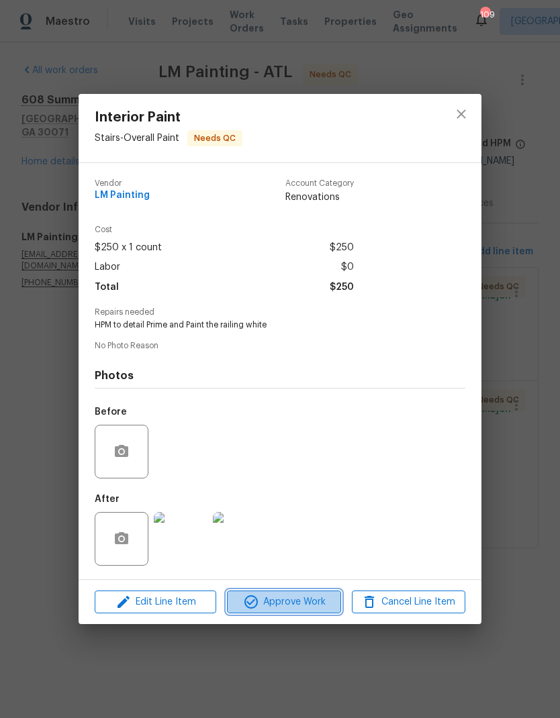
click at [299, 605] on span "Approve Work" at bounding box center [283, 602] width 105 height 17
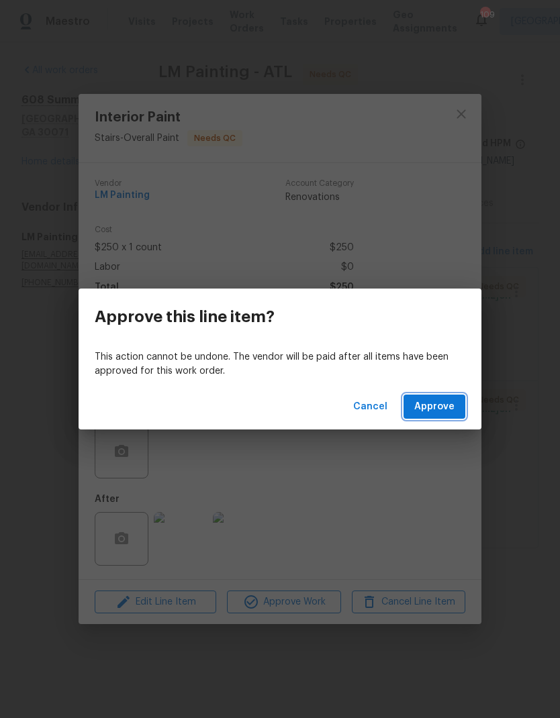
click at [429, 411] on span "Approve" at bounding box center [434, 407] width 40 height 17
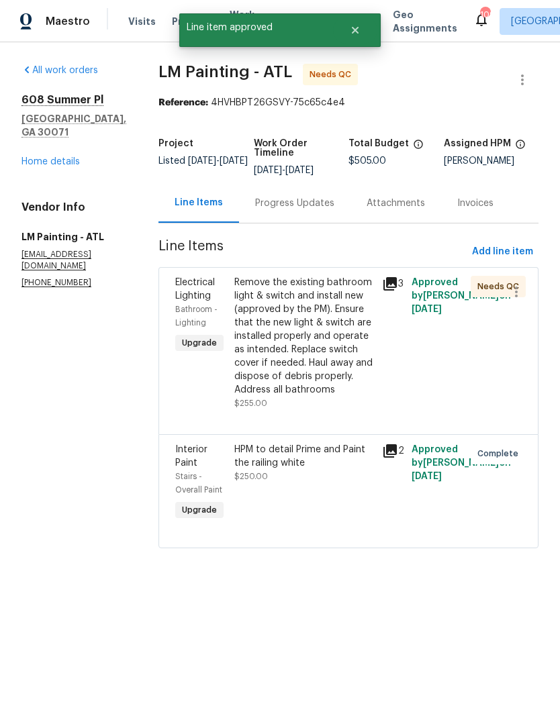
click at [397, 291] on icon at bounding box center [389, 283] width 13 height 13
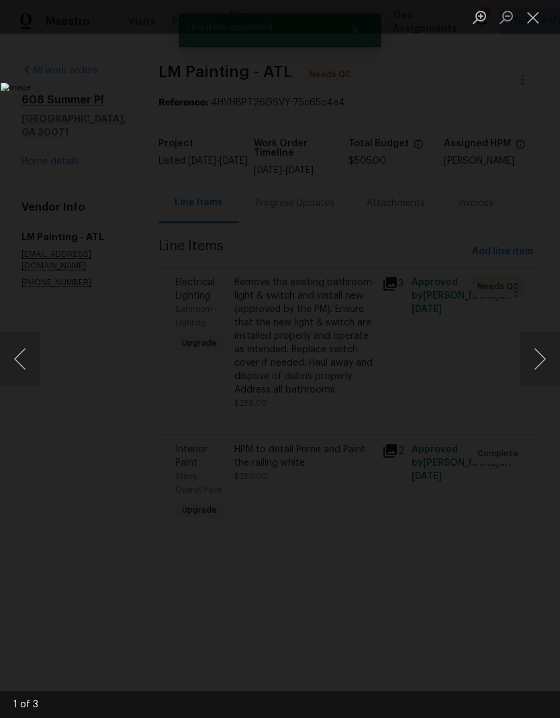
click at [528, 360] on button "Next image" at bounding box center [540, 359] width 40 height 54
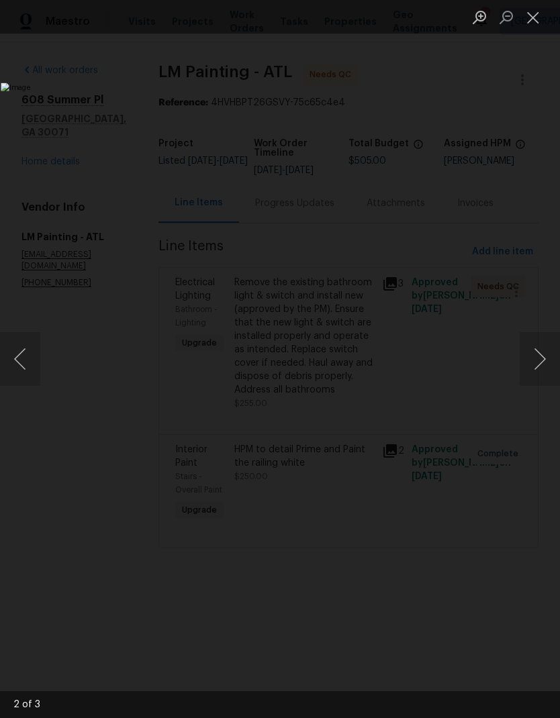
click at [538, 375] on button "Next image" at bounding box center [540, 359] width 40 height 54
click at [532, 15] on button "Close lightbox" at bounding box center [533, 16] width 27 height 23
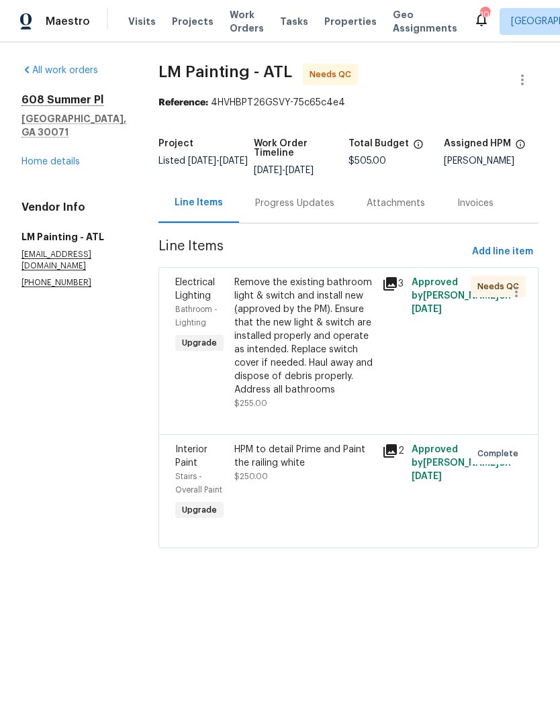
click at [329, 366] on div "Remove the existing bathroom light & switch and install new (approved by the PM…" at bounding box center [304, 336] width 140 height 121
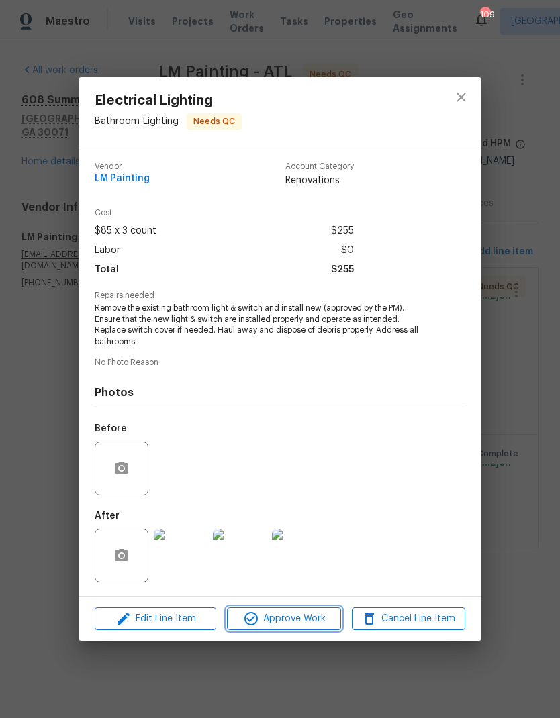
click at [309, 620] on span "Approve Work" at bounding box center [283, 619] width 105 height 17
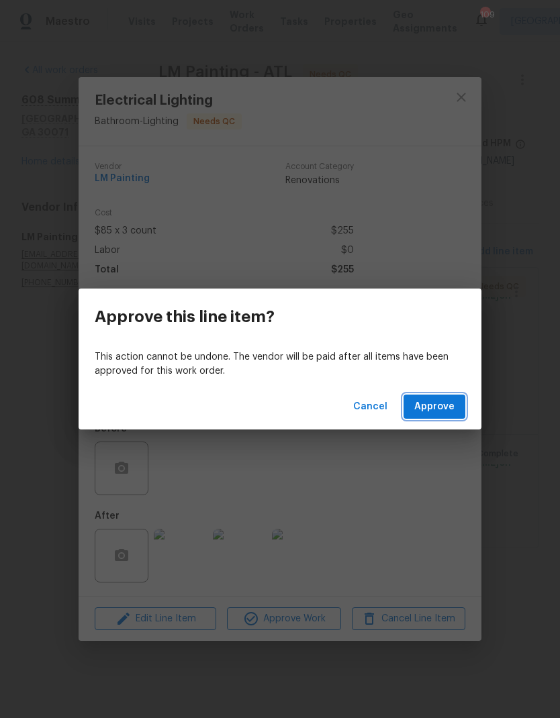
click at [441, 395] on button "Approve" at bounding box center [434, 407] width 62 height 25
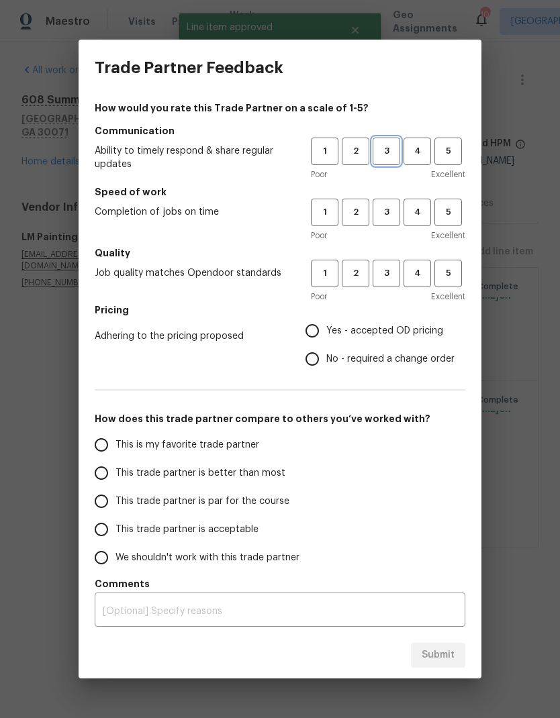
click at [391, 149] on span "3" at bounding box center [386, 151] width 25 height 15
click at [385, 225] on button "3" at bounding box center [387, 213] width 28 height 28
click at [391, 282] on button "3" at bounding box center [387, 274] width 28 height 28
click at [321, 332] on input "Yes - accepted OD pricing" at bounding box center [312, 331] width 28 height 28
radio input "true"
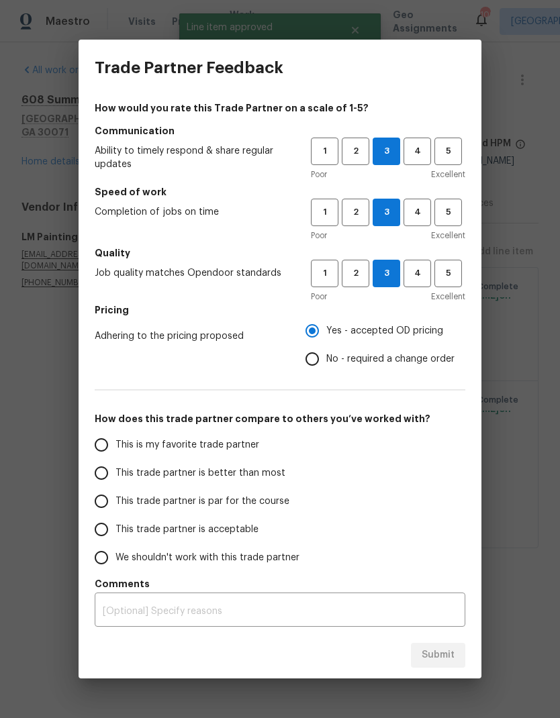
click at [205, 452] on label "This is my favorite trade partner" at bounding box center [193, 445] width 212 height 28
click at [115, 452] on input "This is my favorite trade partner" at bounding box center [101, 445] width 28 height 28
click at [437, 658] on span "Submit" at bounding box center [438, 655] width 33 height 17
radio input "true"
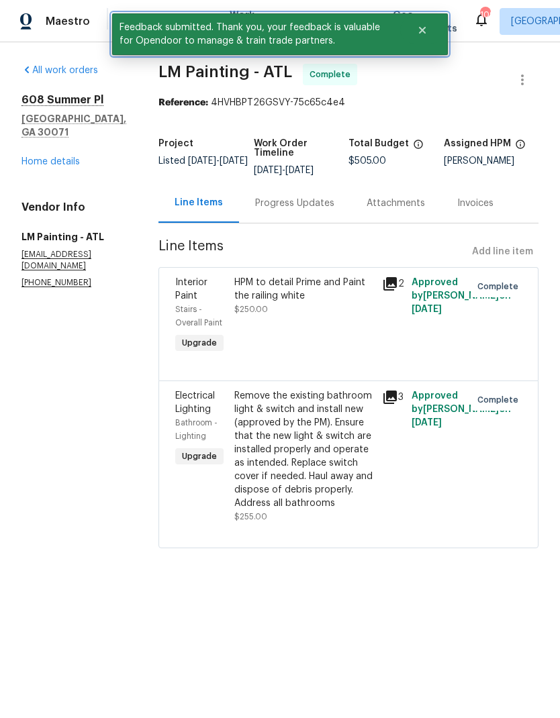
click at [416, 28] on button "Close" at bounding box center [422, 30] width 44 height 27
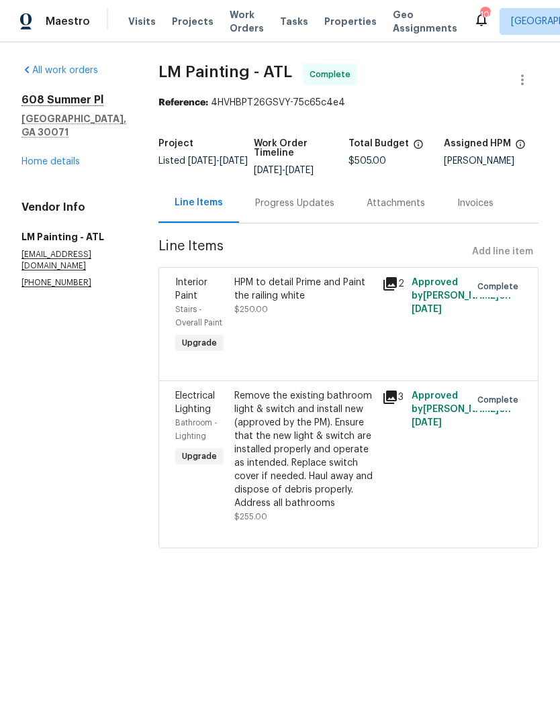
click at [237, 19] on span "Work Orders" at bounding box center [247, 21] width 34 height 27
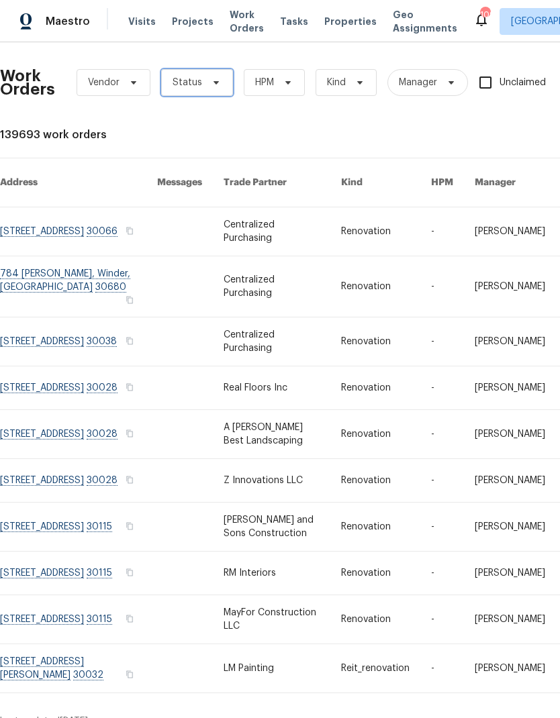
click at [211, 83] on icon at bounding box center [216, 82] width 11 height 11
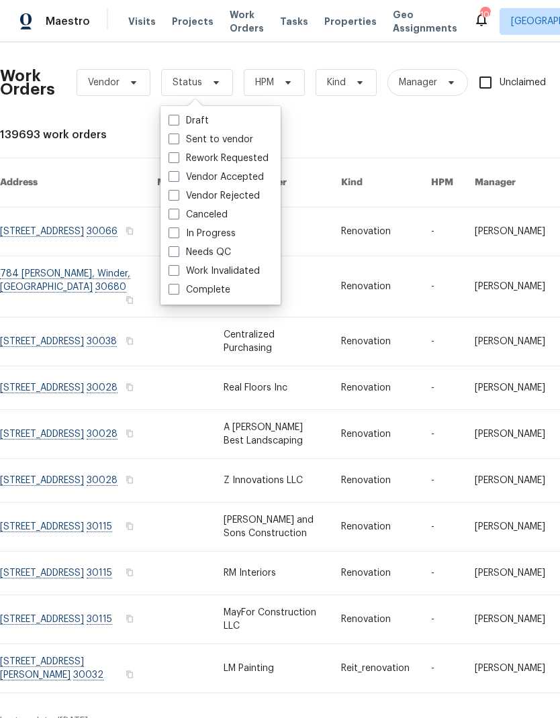
click at [225, 256] on label "Needs QC" at bounding box center [199, 252] width 62 height 13
click at [177, 254] on input "Needs QC" at bounding box center [172, 250] width 9 height 9
checkbox input "true"
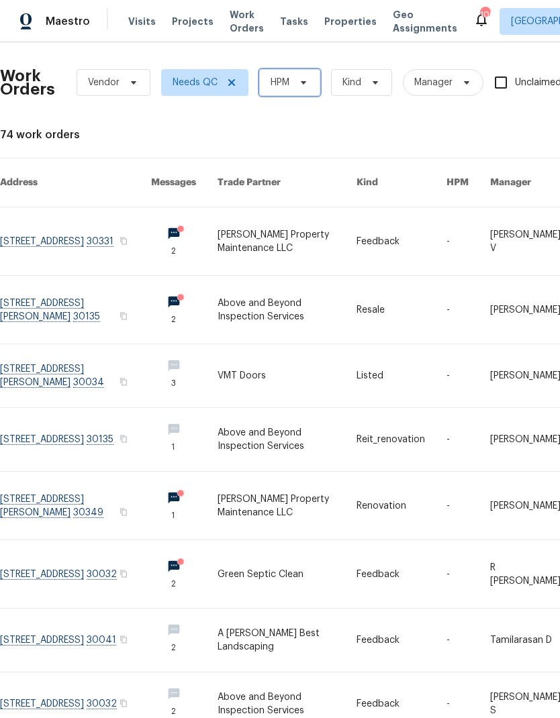
click at [295, 85] on span at bounding box center [301, 82] width 15 height 11
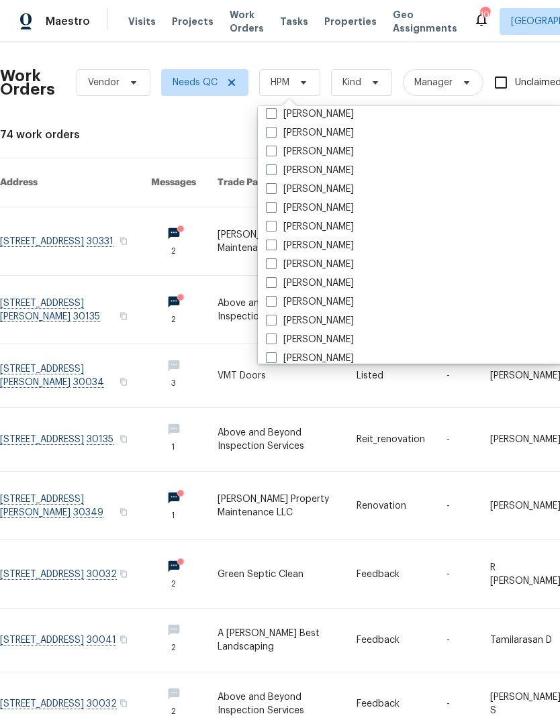
scroll to position [875, 0]
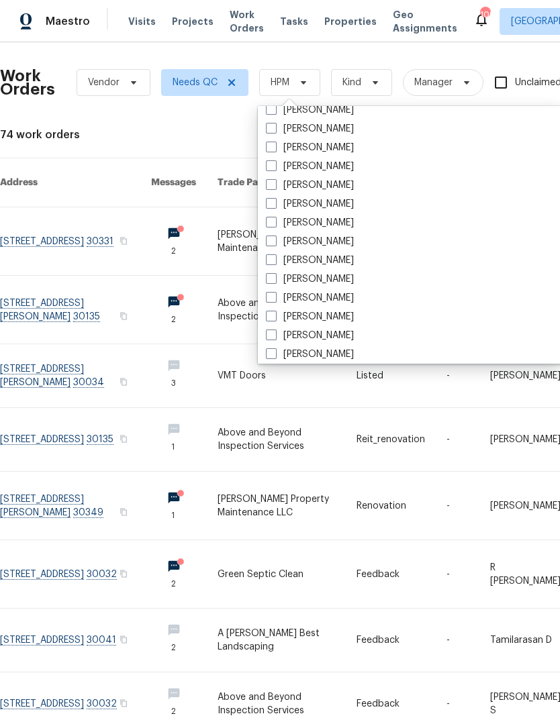
click at [340, 207] on label "[PERSON_NAME]" at bounding box center [310, 203] width 88 height 13
click at [275, 206] on input "[PERSON_NAME]" at bounding box center [270, 201] width 9 height 9
checkbox input "true"
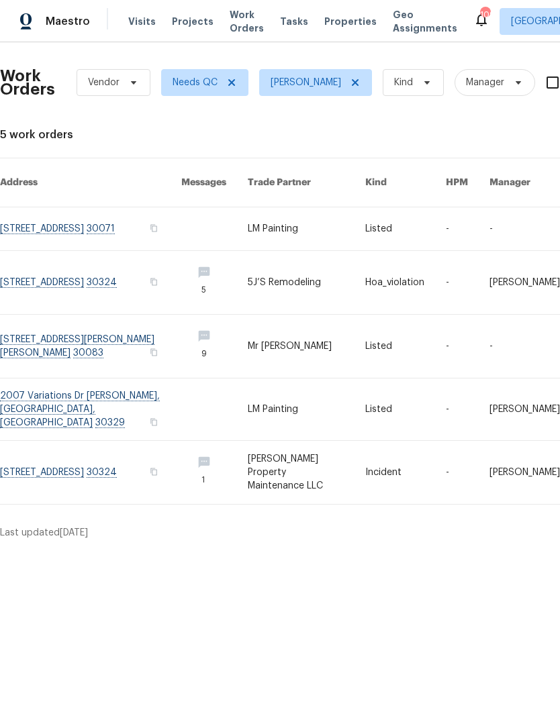
click at [103, 447] on link at bounding box center [90, 472] width 181 height 63
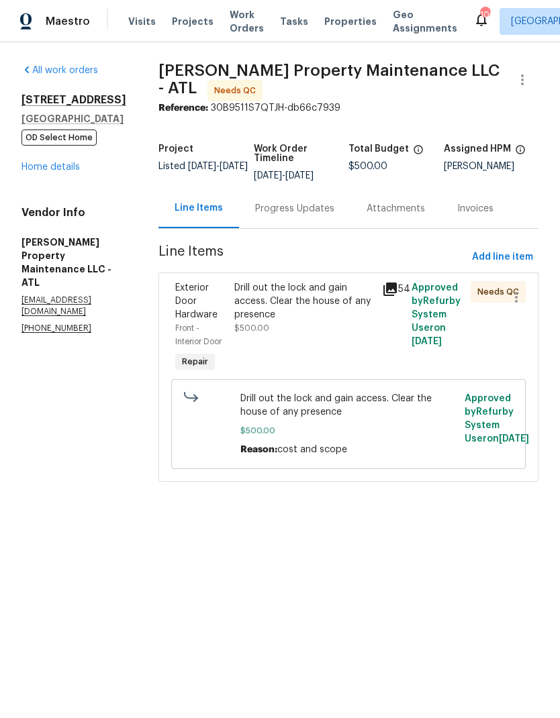
click at [395, 295] on icon at bounding box center [389, 289] width 13 height 13
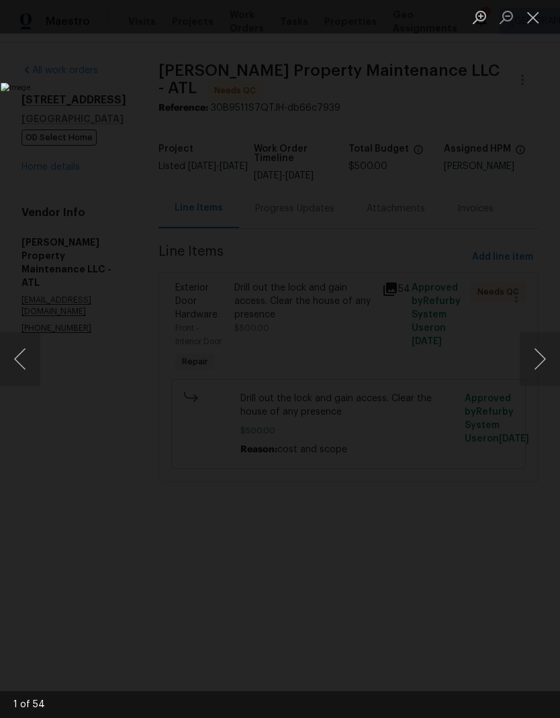
click at [536, 18] on button "Close lightbox" at bounding box center [533, 16] width 27 height 23
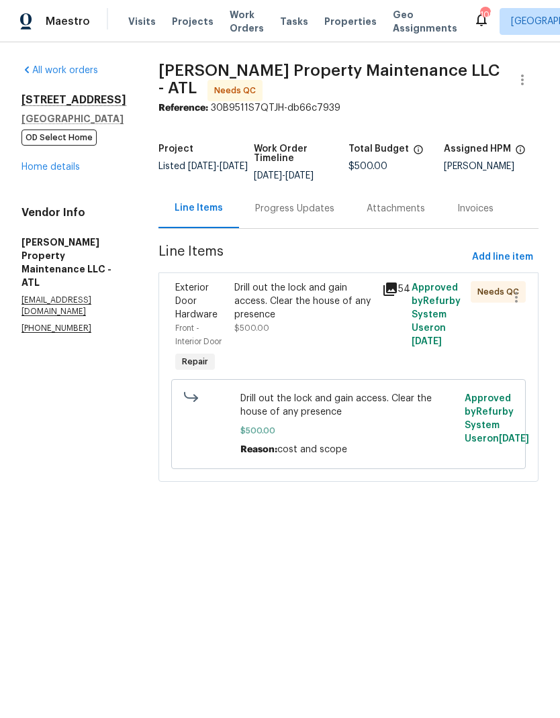
click at [302, 322] on div "Drill out the lock and gain access. Clear the house of any presence $500.00" at bounding box center [304, 308] width 140 height 54
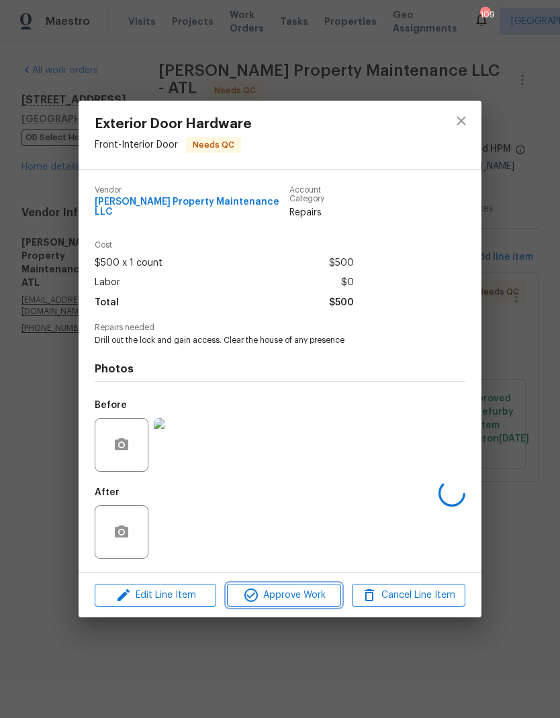
click at [304, 589] on span "Approve Work" at bounding box center [283, 595] width 105 height 17
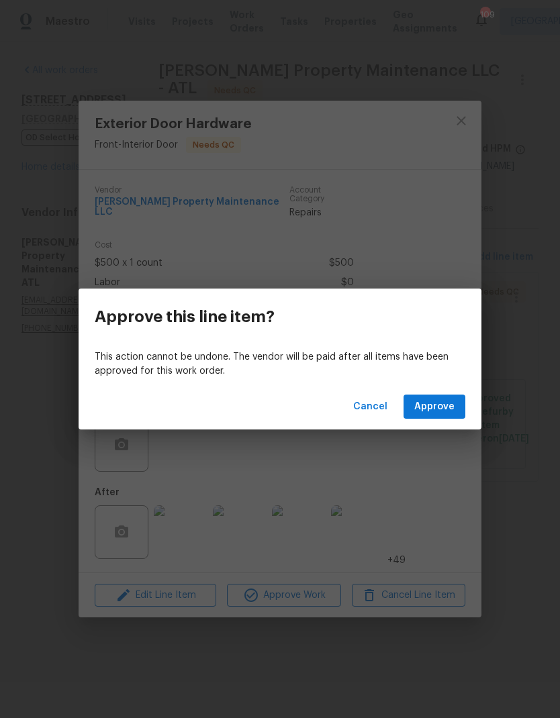
click at [446, 402] on span "Approve" at bounding box center [434, 407] width 40 height 17
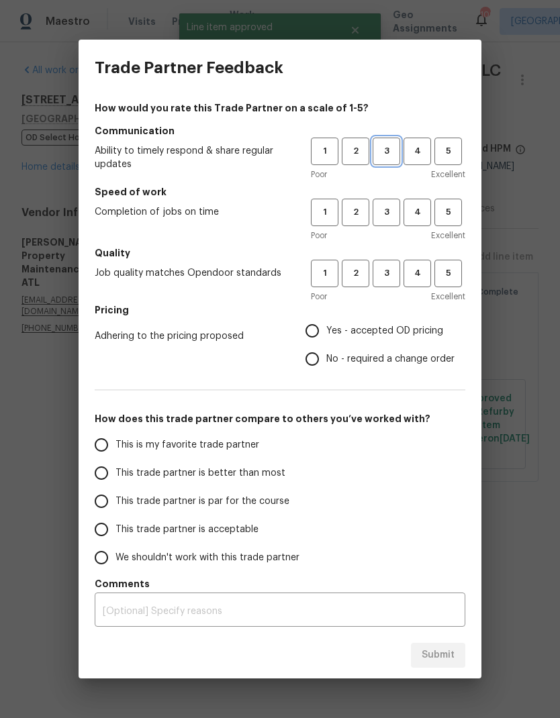
click at [389, 140] on button "3" at bounding box center [387, 152] width 28 height 28
click at [382, 210] on span "3" at bounding box center [386, 212] width 25 height 15
click at [393, 280] on span "3" at bounding box center [386, 273] width 25 height 15
click at [338, 336] on span "Yes - accepted OD pricing" at bounding box center [384, 331] width 117 height 14
click at [326, 336] on input "Yes - accepted OD pricing" at bounding box center [312, 331] width 28 height 28
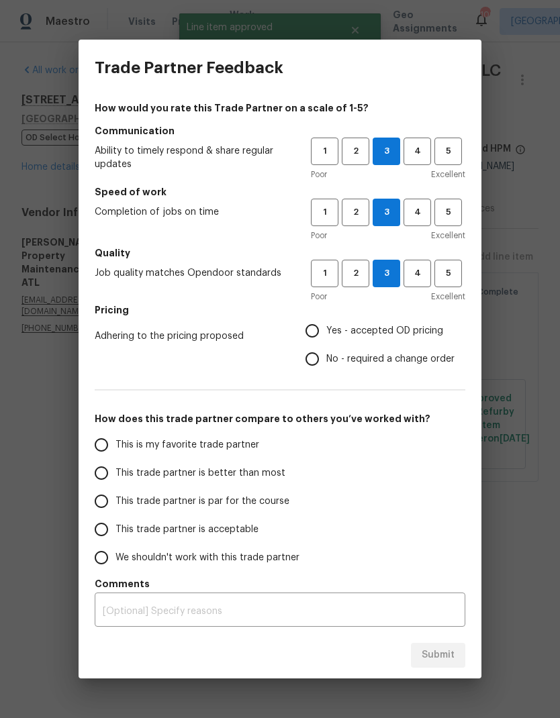
radio input "true"
click at [211, 446] on span "This is my favorite trade partner" at bounding box center [187, 445] width 144 height 14
click at [115, 446] on input "This is my favorite trade partner" at bounding box center [101, 445] width 28 height 28
click at [445, 658] on span "Submit" at bounding box center [438, 655] width 33 height 17
radio input "true"
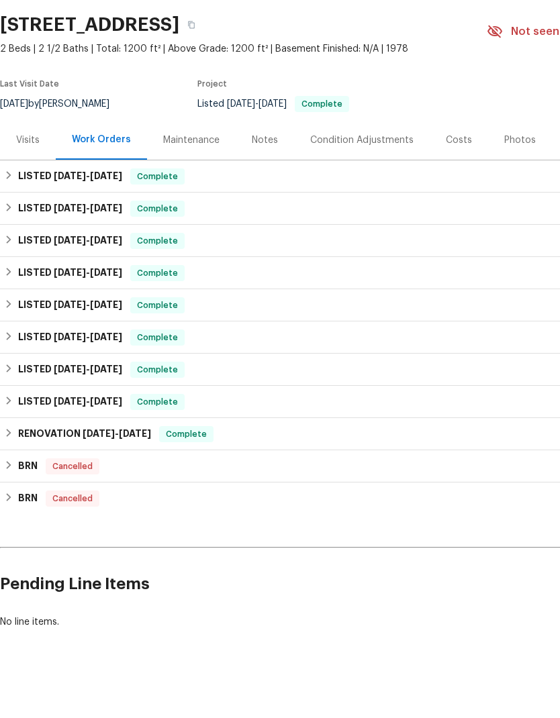
scroll to position [54, 0]
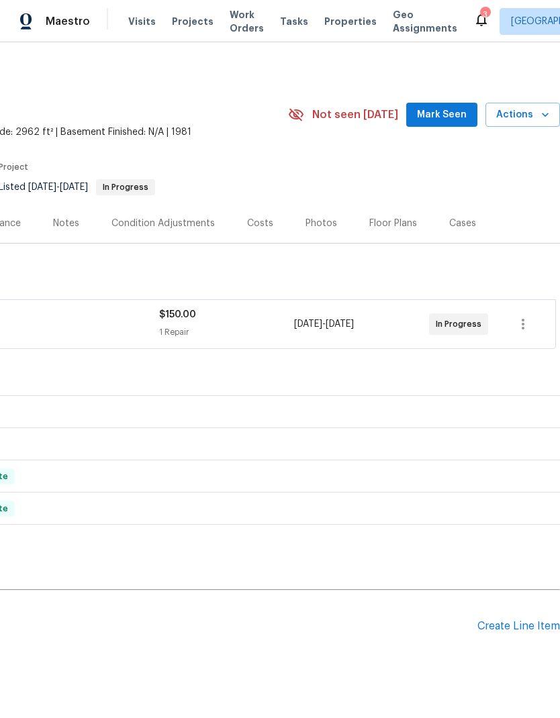
scroll to position [0, 199]
click at [444, 107] on span "Mark Seen" at bounding box center [442, 115] width 50 height 17
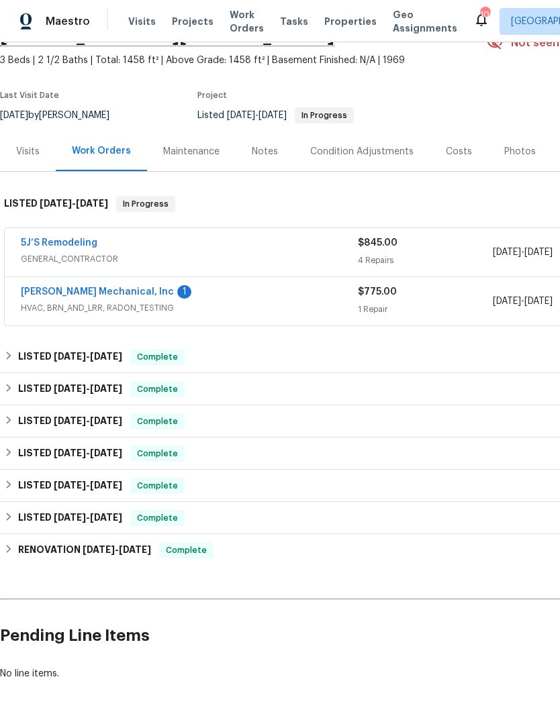
scroll to position [71, 0]
click at [83, 290] on link "JH Martin Mechanical, Inc" at bounding box center [97, 292] width 153 height 9
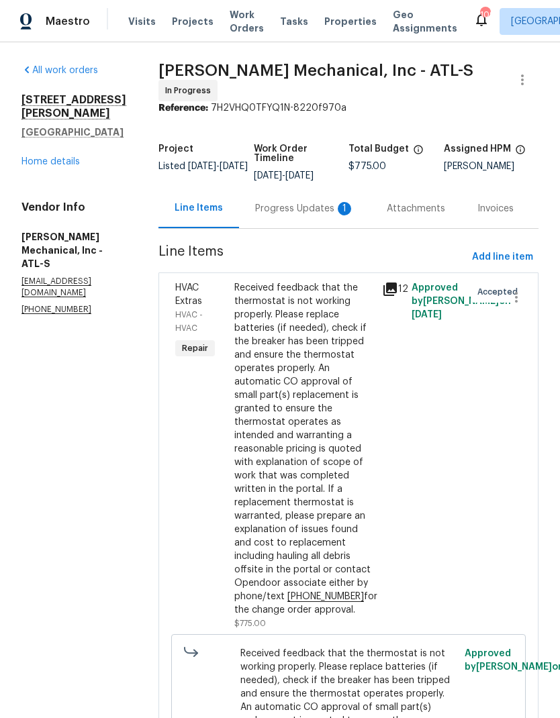
click at [297, 215] on div "Progress Updates 1" at bounding box center [304, 208] width 99 height 13
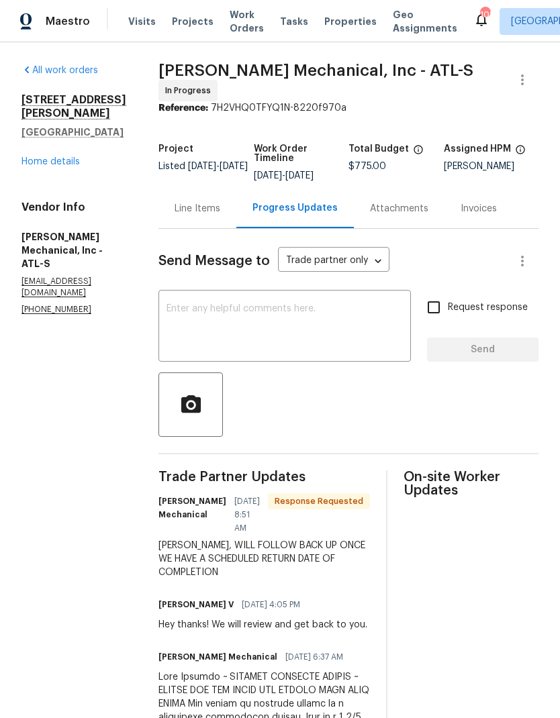
click at [60, 166] on link "Home details" at bounding box center [50, 161] width 58 height 9
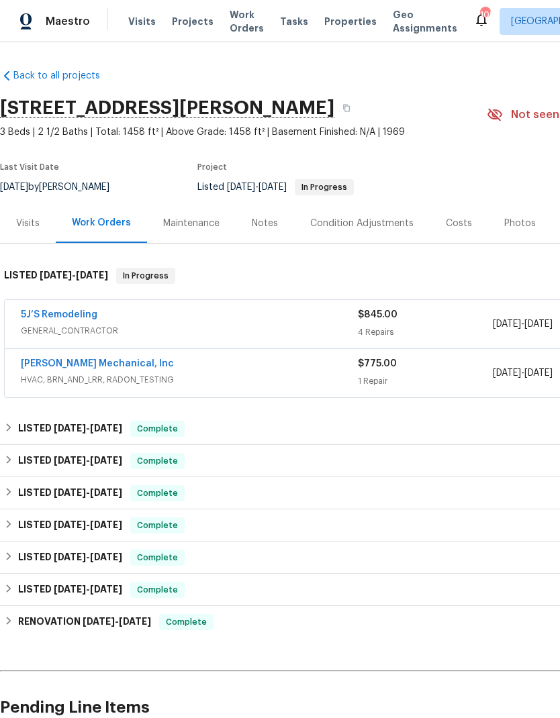
click at [55, 315] on link "5J’S Remodeling" at bounding box center [59, 314] width 77 height 9
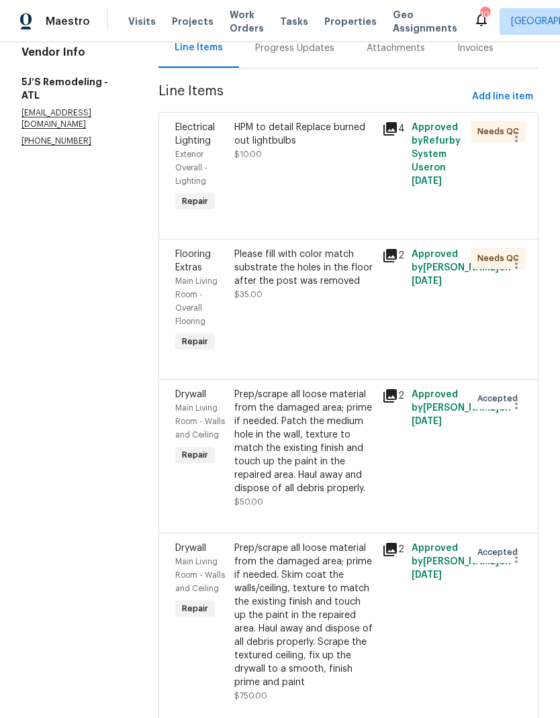
scroll to position [154, 0]
click at [391, 129] on icon at bounding box center [389, 129] width 13 height 13
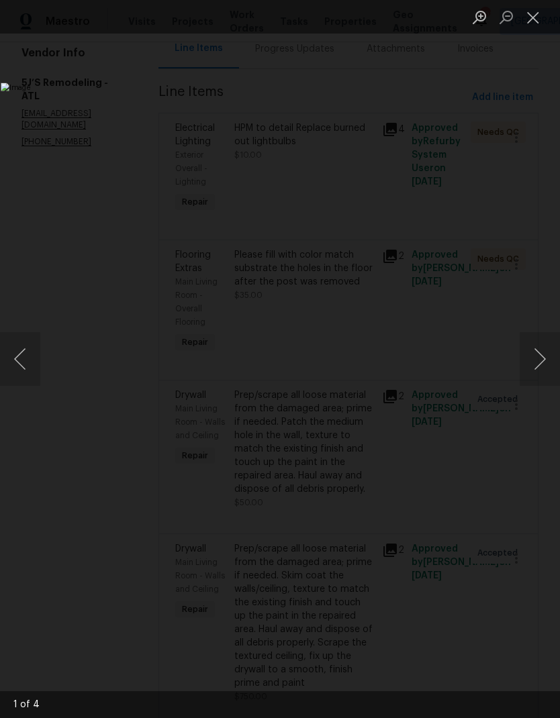
click at [535, 357] on button "Next image" at bounding box center [540, 359] width 40 height 54
click at [534, 364] on button "Next image" at bounding box center [540, 359] width 40 height 54
click at [534, 13] on button "Close lightbox" at bounding box center [533, 16] width 27 height 23
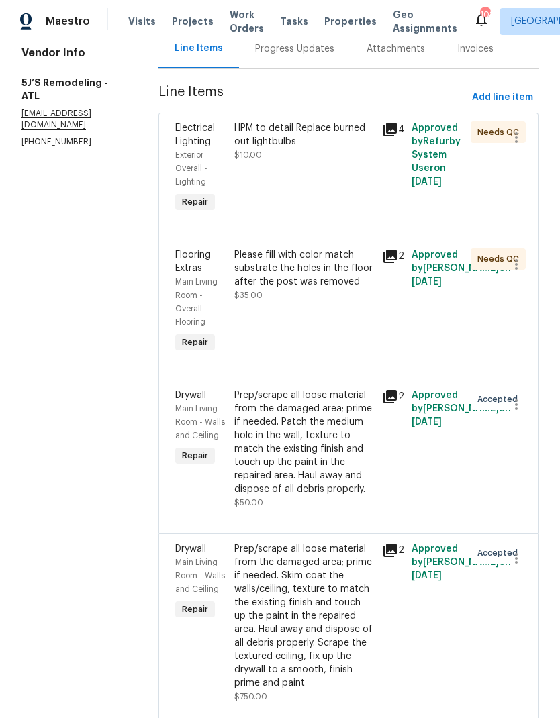
click at [397, 262] on icon at bounding box center [389, 256] width 13 height 13
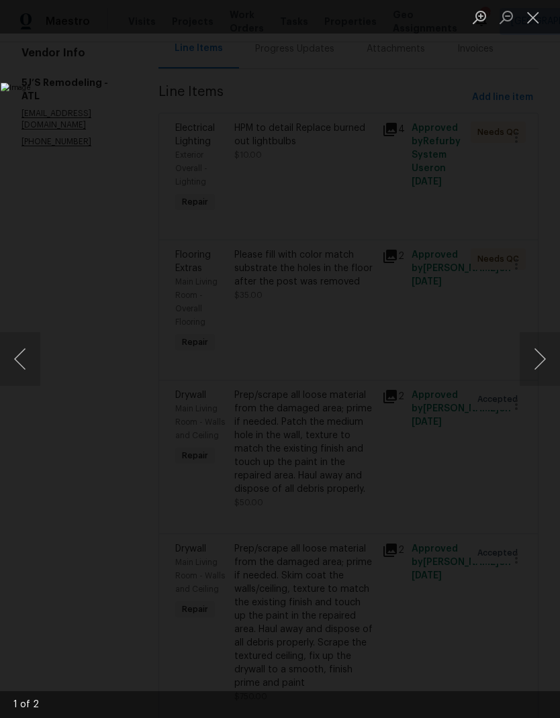
click at [534, 352] on button "Next image" at bounding box center [540, 359] width 40 height 54
click at [538, 364] on button "Next image" at bounding box center [540, 359] width 40 height 54
click at [525, 18] on button "Close lightbox" at bounding box center [533, 16] width 27 height 23
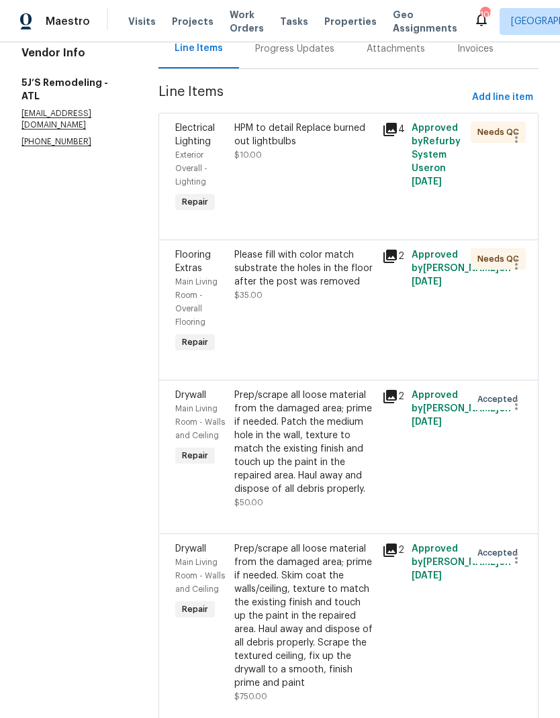
click at [393, 399] on icon at bounding box center [389, 396] width 13 height 13
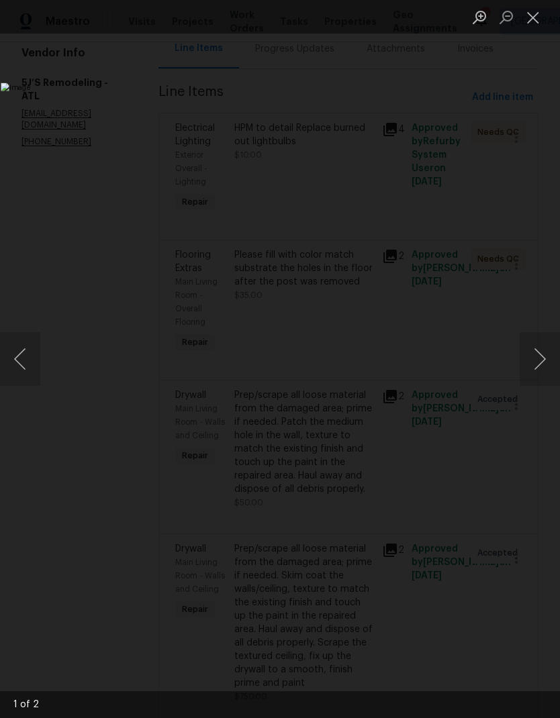
click at [531, 360] on button "Next image" at bounding box center [540, 359] width 40 height 54
click at [532, 21] on button "Close lightbox" at bounding box center [533, 16] width 27 height 23
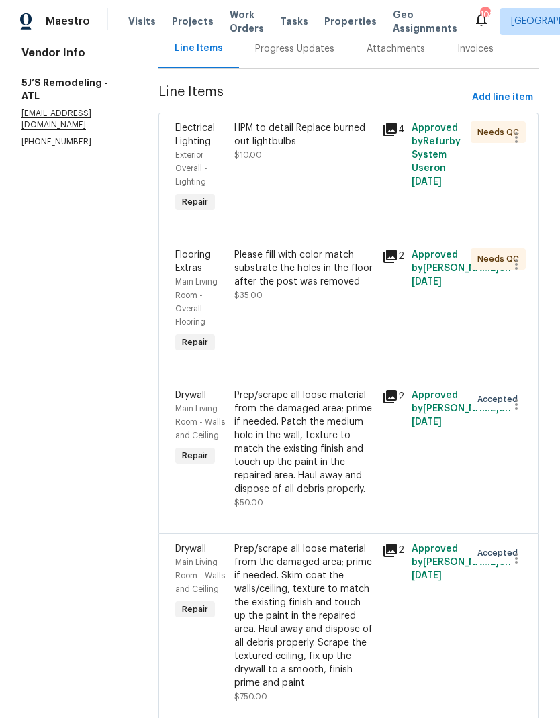
scroll to position [54, 0]
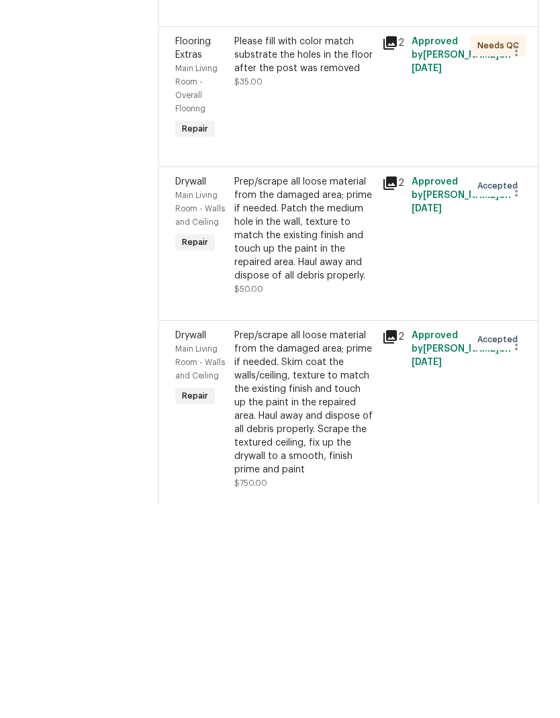
click at [397, 544] on icon at bounding box center [389, 550] width 13 height 13
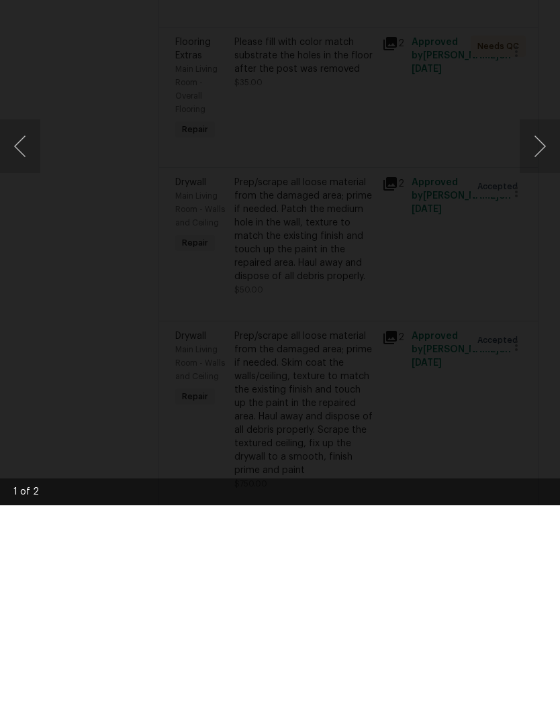
click at [536, 332] on button "Next image" at bounding box center [540, 359] width 40 height 54
